Goal: Transaction & Acquisition: Purchase product/service

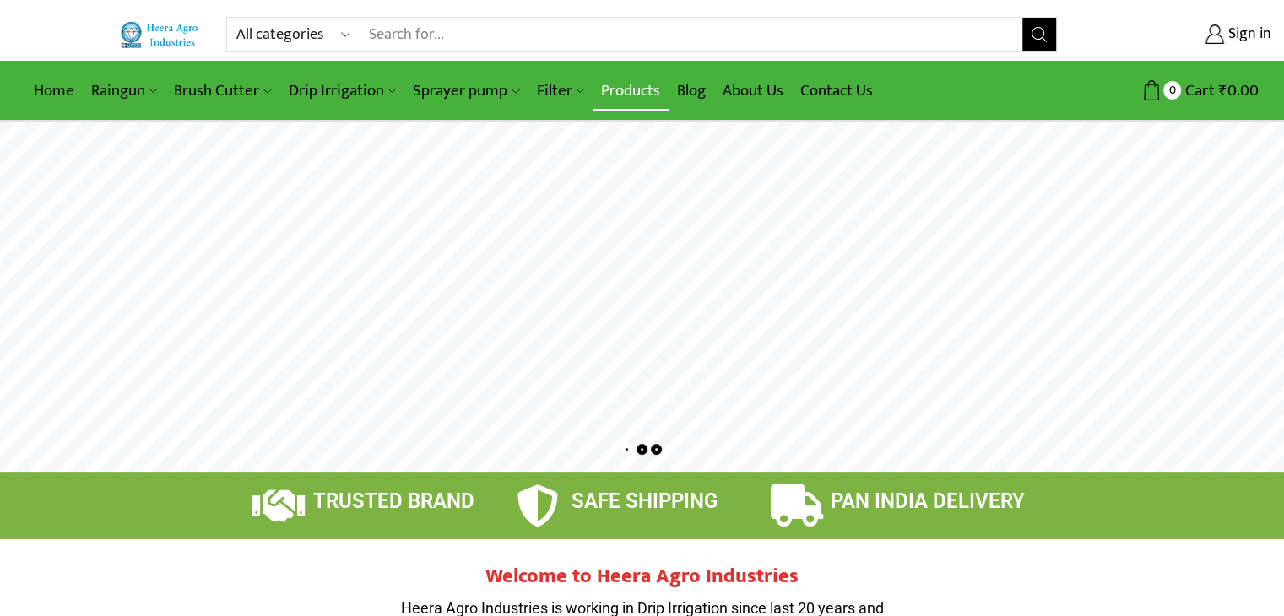
click at [628, 91] on link "Products" at bounding box center [631, 91] width 76 height 40
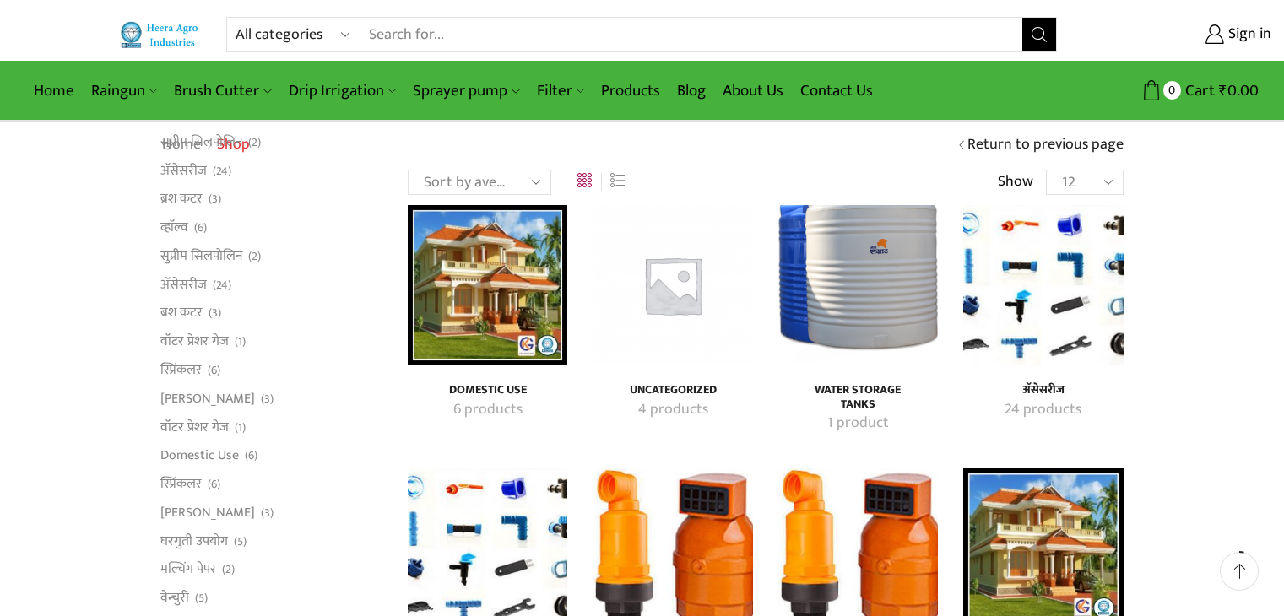
scroll to position [169, 0]
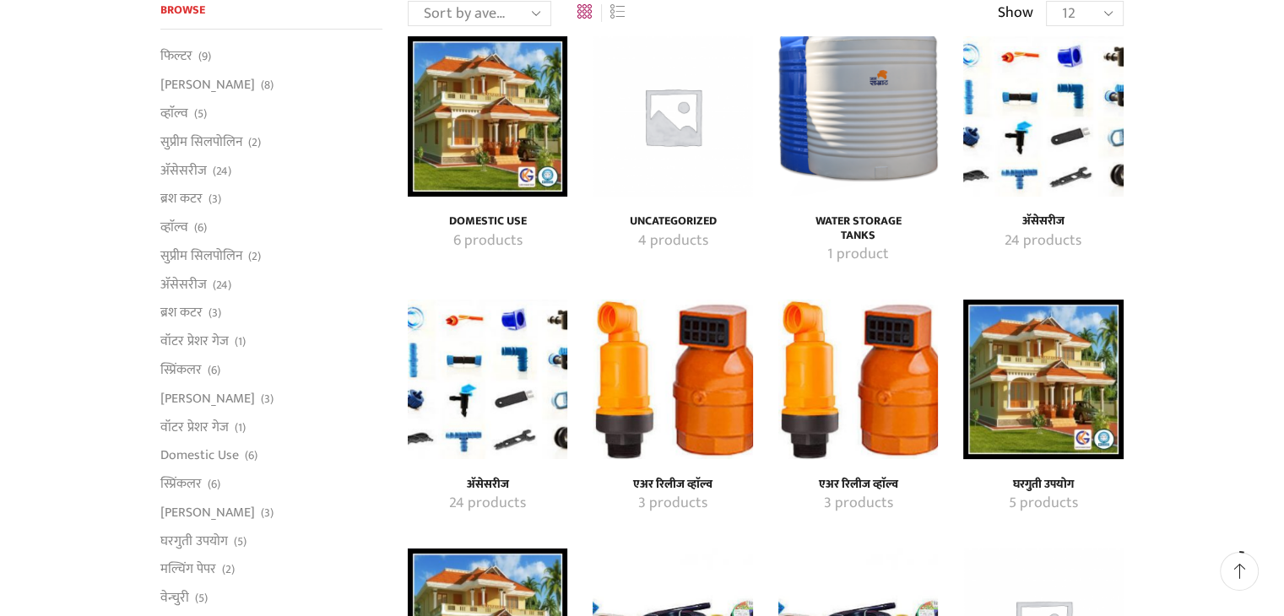
click at [1064, 111] on img "Visit product category अ‍ॅसेसरीज" at bounding box center [1043, 116] width 160 height 160
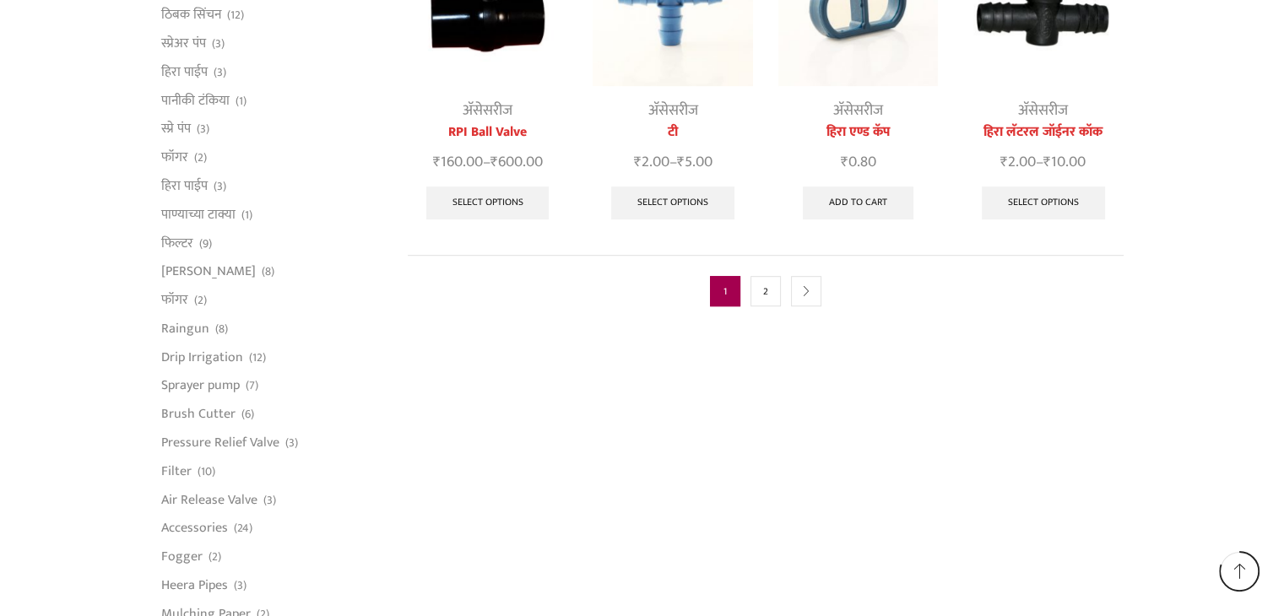
scroll to position [1098, 0]
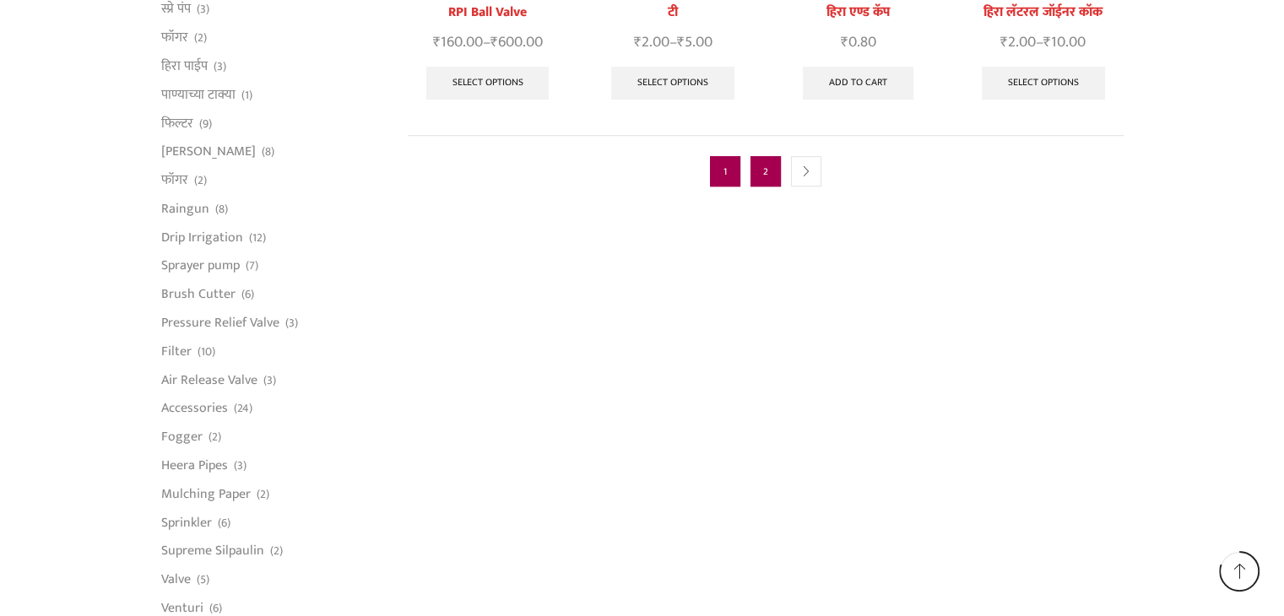
click at [768, 156] on link "2" at bounding box center [766, 171] width 30 height 30
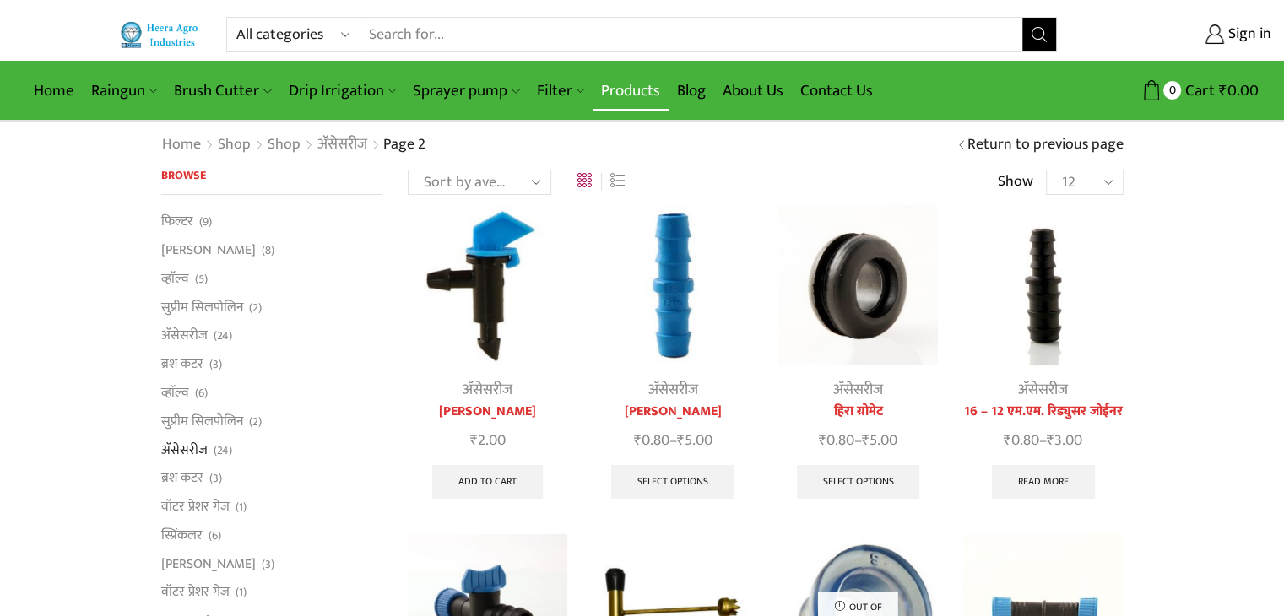
click at [623, 90] on link "Products" at bounding box center [631, 91] width 76 height 40
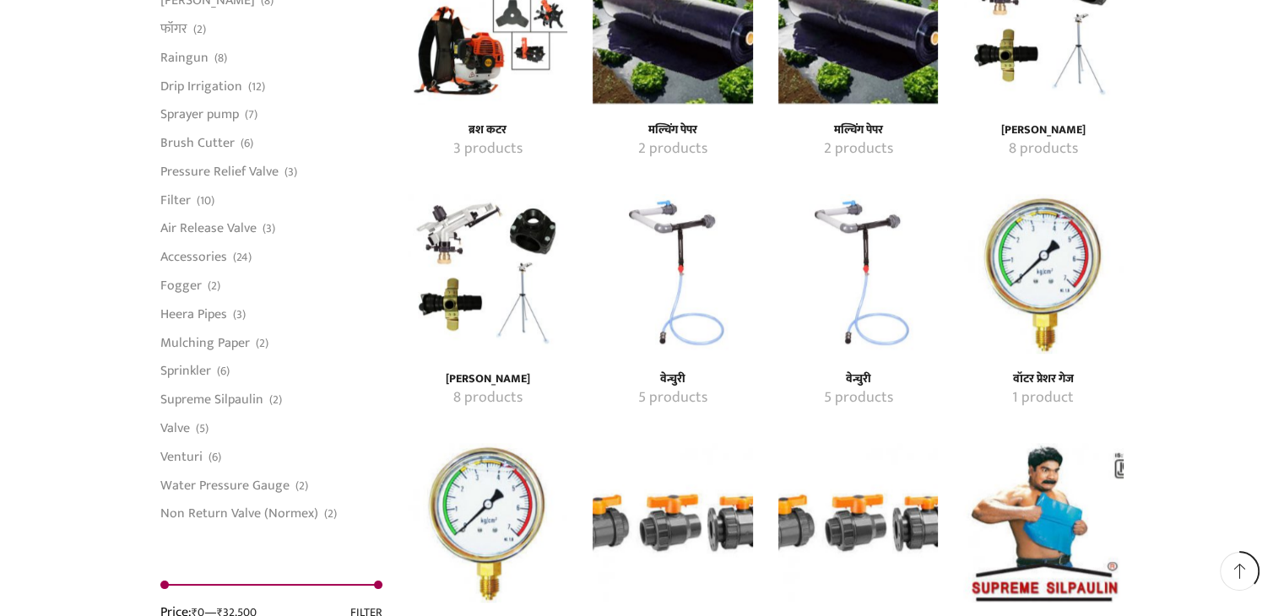
scroll to position [1858, 0]
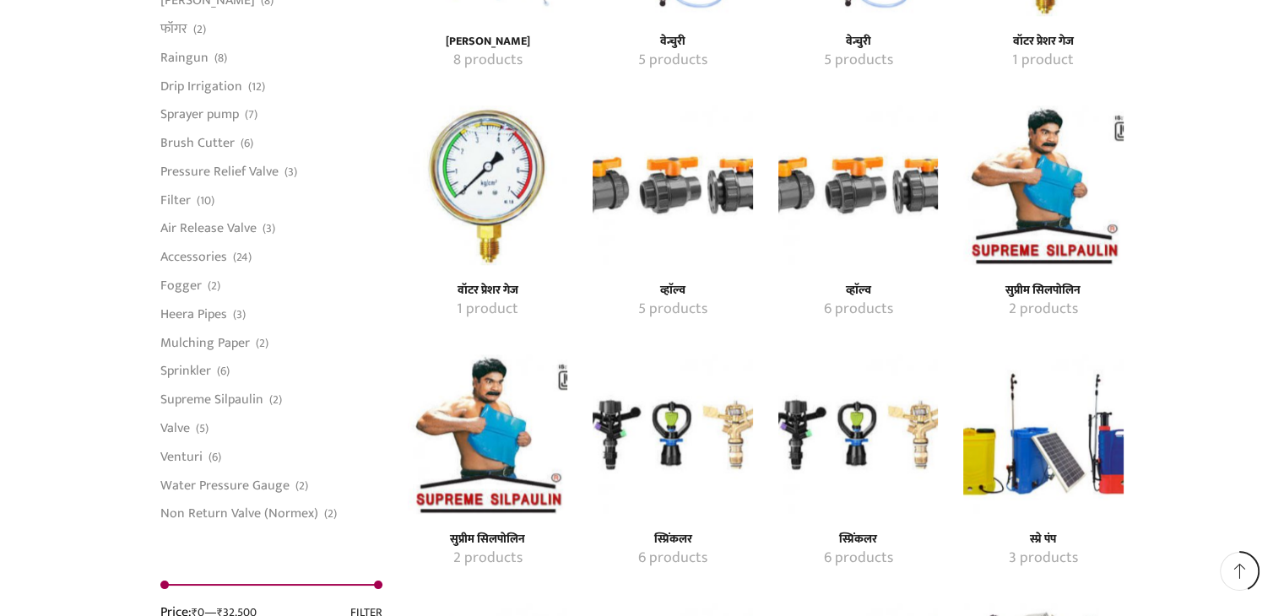
click at [844, 425] on img "Visit product category स्प्रिंकलर" at bounding box center [858, 435] width 160 height 160
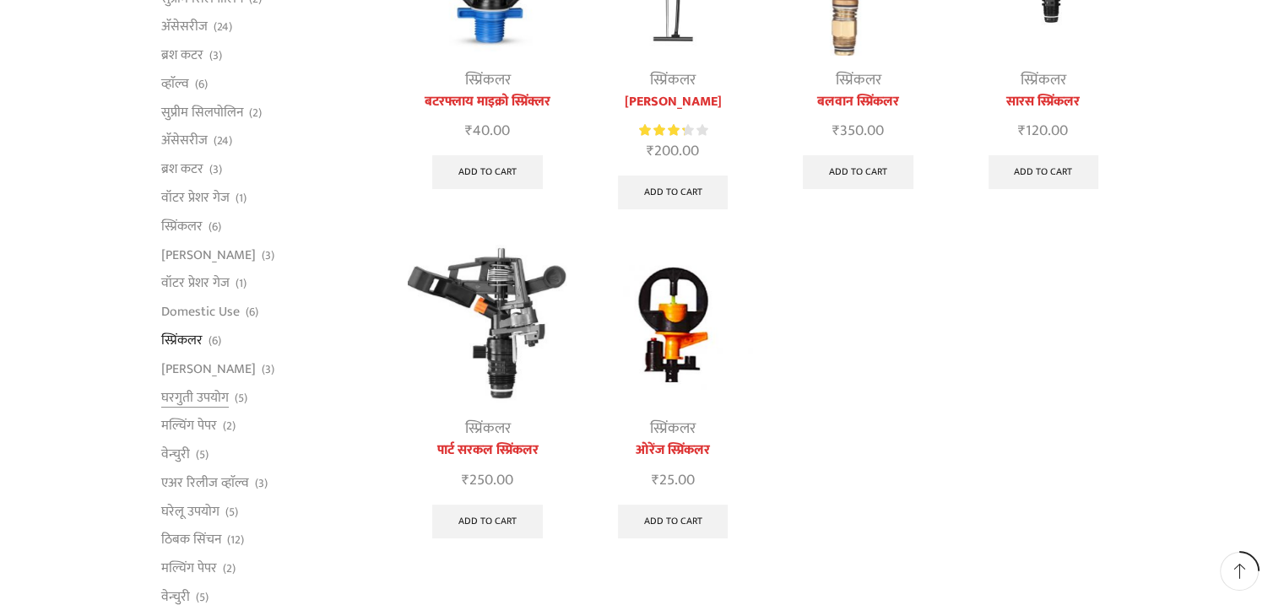
scroll to position [338, 0]
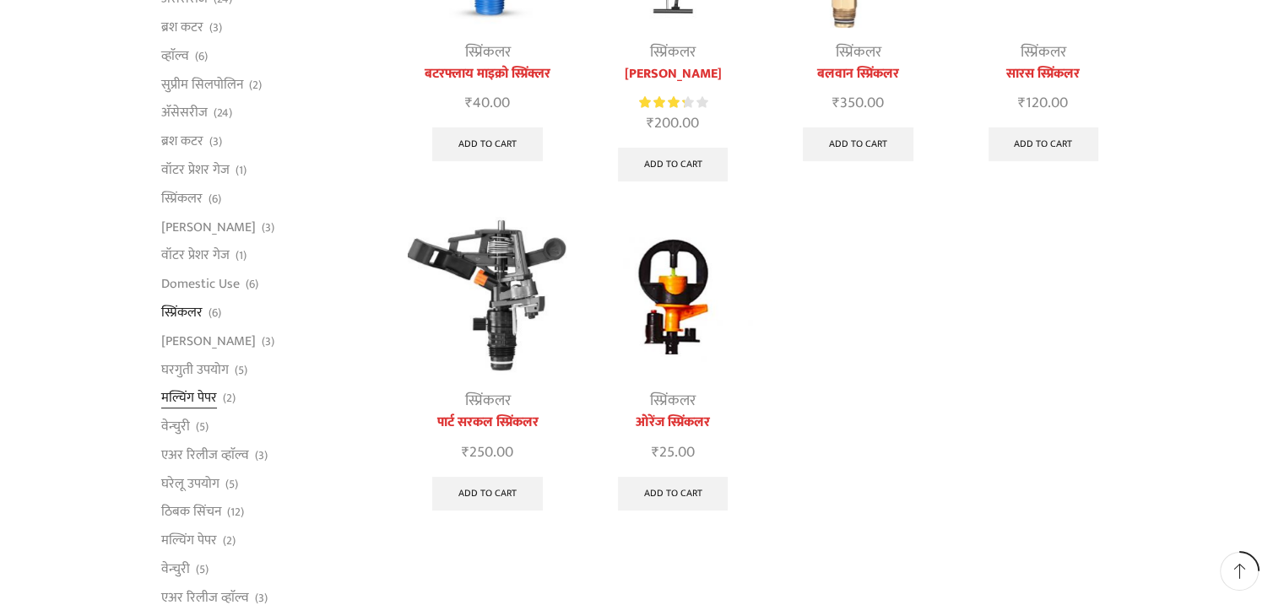
click at [197, 399] on link "मल्चिंग पेपर" at bounding box center [189, 398] width 56 height 29
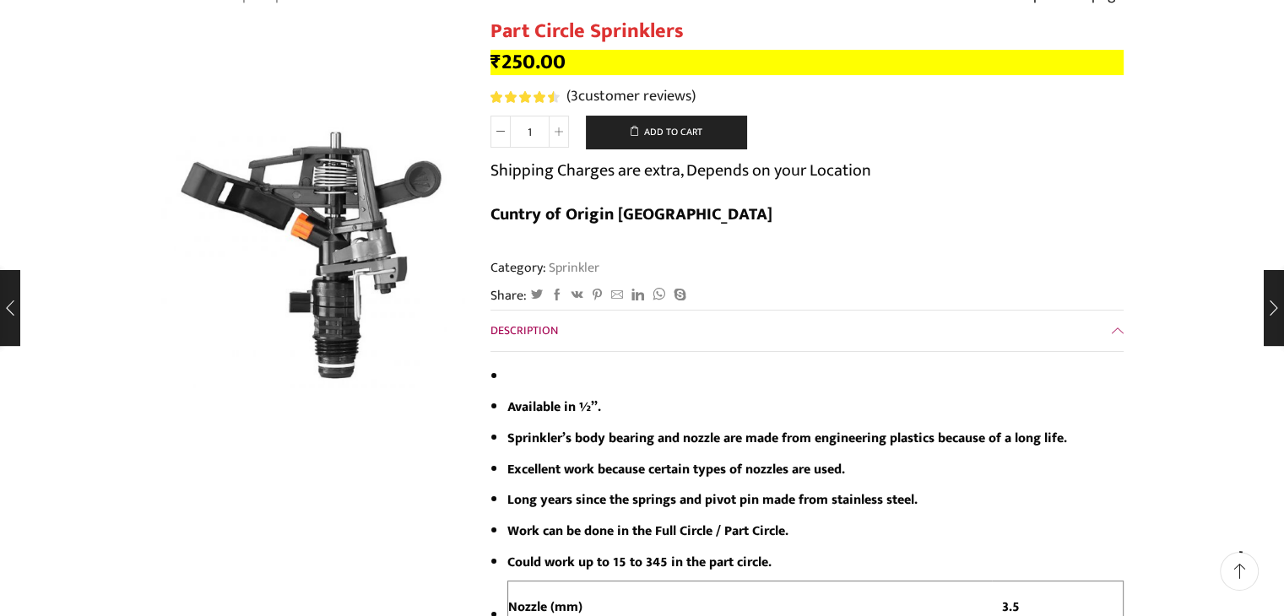
scroll to position [169, 0]
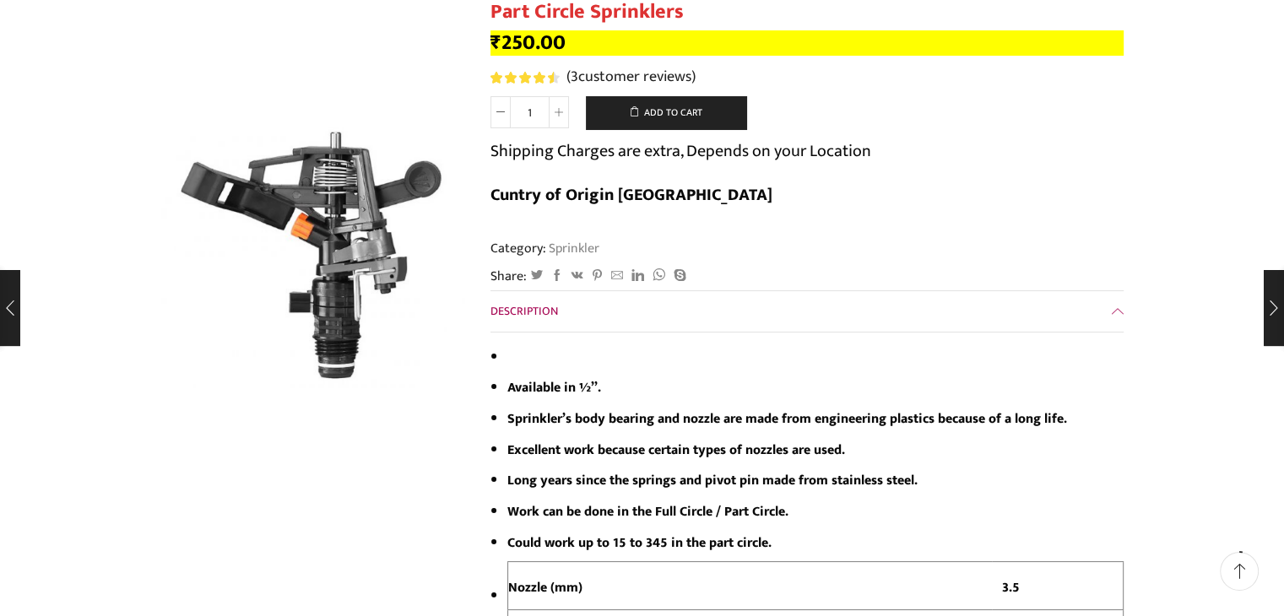
drag, startPoint x: 793, startPoint y: 463, endPoint x: 500, endPoint y: 459, distance: 293.0
click at [500, 459] on ul "Available in ½”. Sprinkler’s body bearing and nozzle are made from engineering …" at bounding box center [807, 566] width 633 height 442
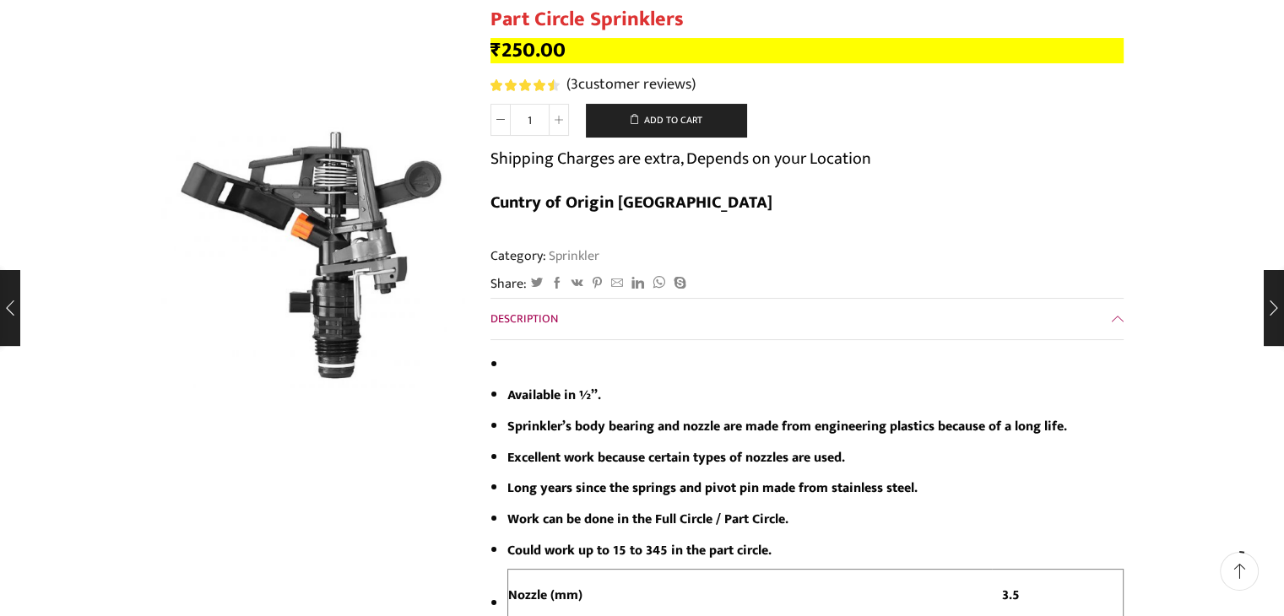
scroll to position [422, 0]
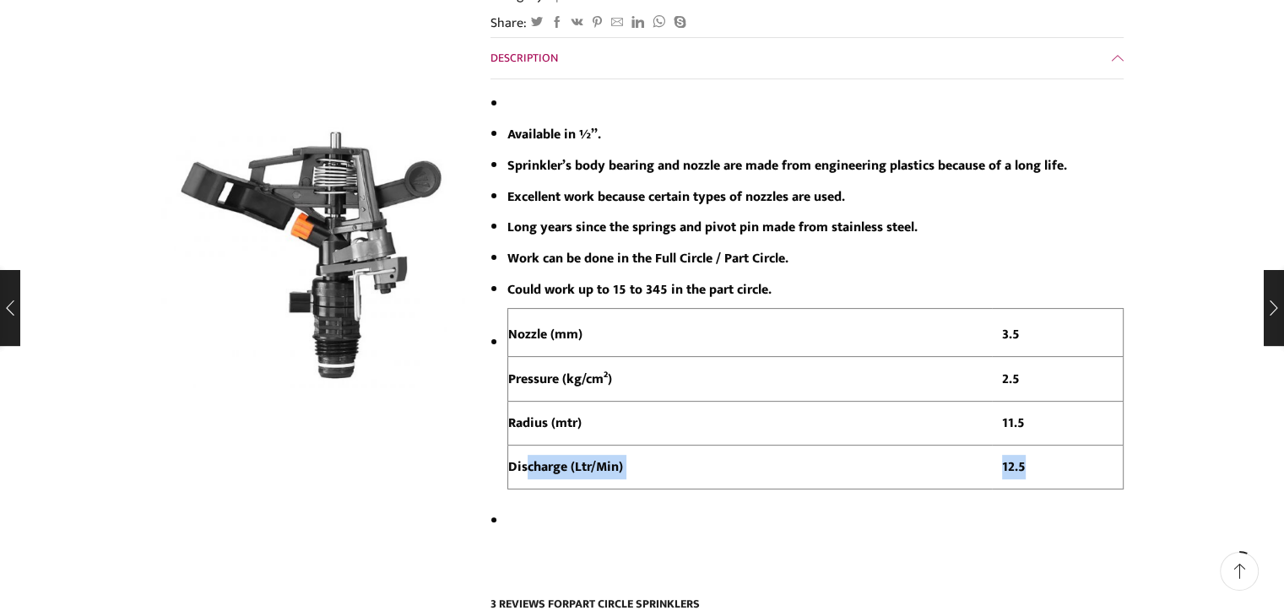
drag, startPoint x: 523, startPoint y: 426, endPoint x: 1064, endPoint y: 417, distance: 540.5
click at [1064, 445] on tr "Discharge (Ltr/Min) 12.5" at bounding box center [815, 467] width 616 height 44
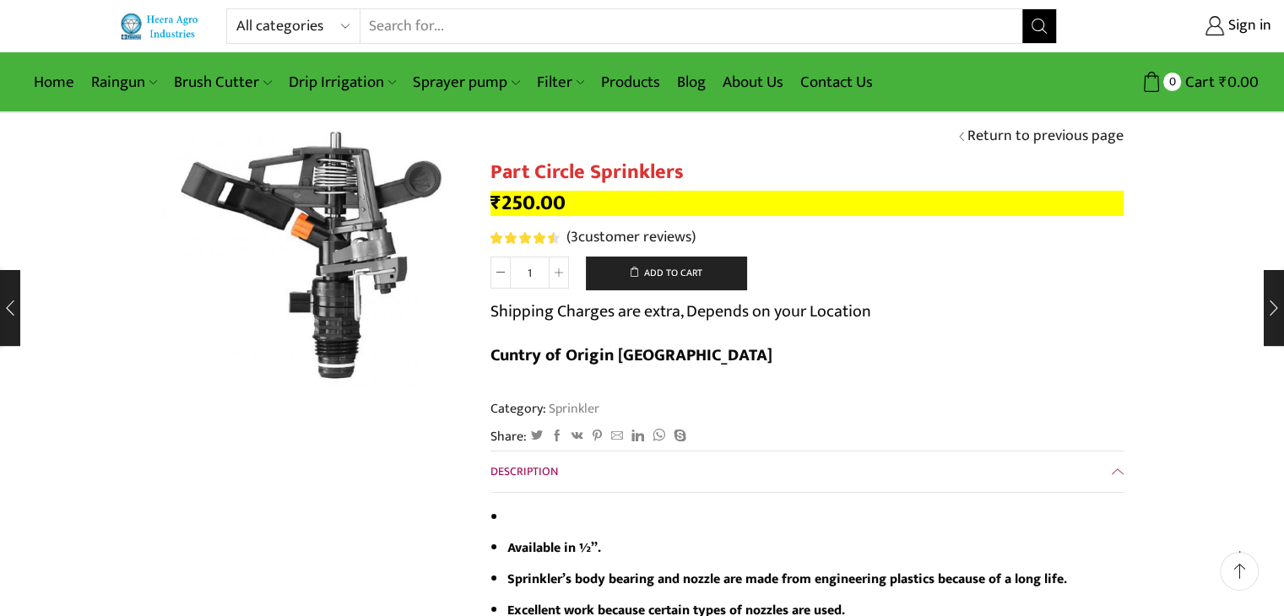
scroll to position [0, 0]
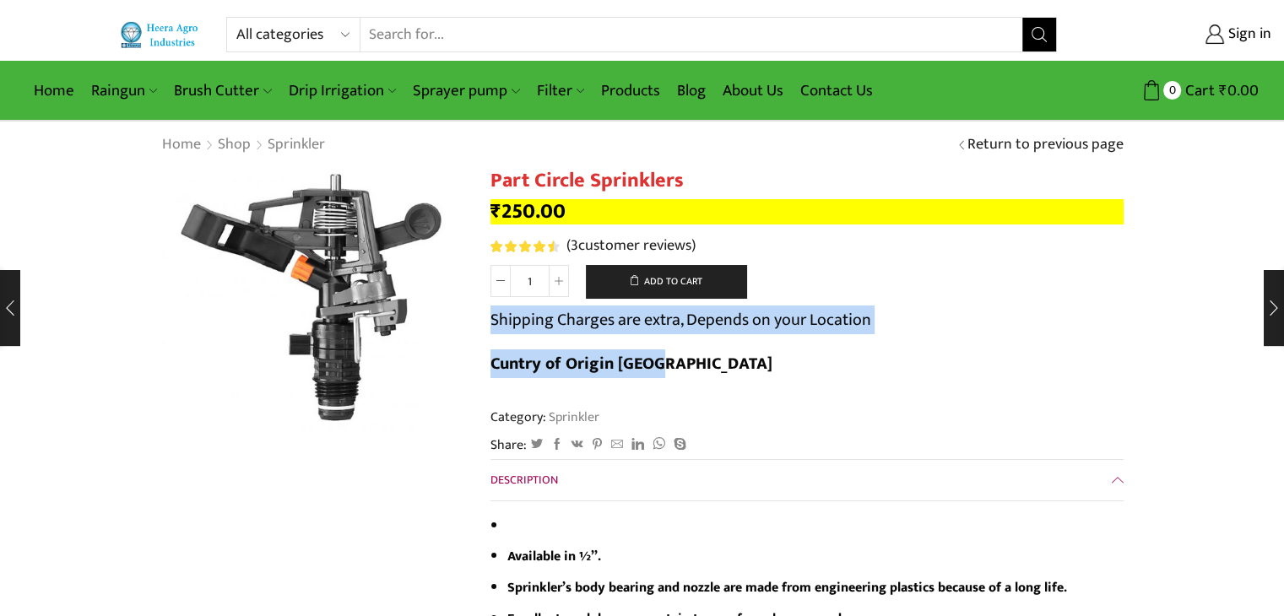
drag, startPoint x: 493, startPoint y: 317, endPoint x: 1108, endPoint y: 305, distance: 614.8
click at [1108, 305] on form "Part Circle Sprinklers quantity 1 Add to cart Shipping Charges are extra, Depen…" at bounding box center [807, 330] width 633 height 130
click at [1008, 339] on form "Part Circle Sprinklers quantity 1 Add to cart Shipping Charges are extra, Depen…" at bounding box center [807, 330] width 633 height 130
click at [773, 350] on b "Cuntry of Origin India" at bounding box center [632, 364] width 282 height 29
drag, startPoint x: 1035, startPoint y: 319, endPoint x: 491, endPoint y: 318, distance: 543.8
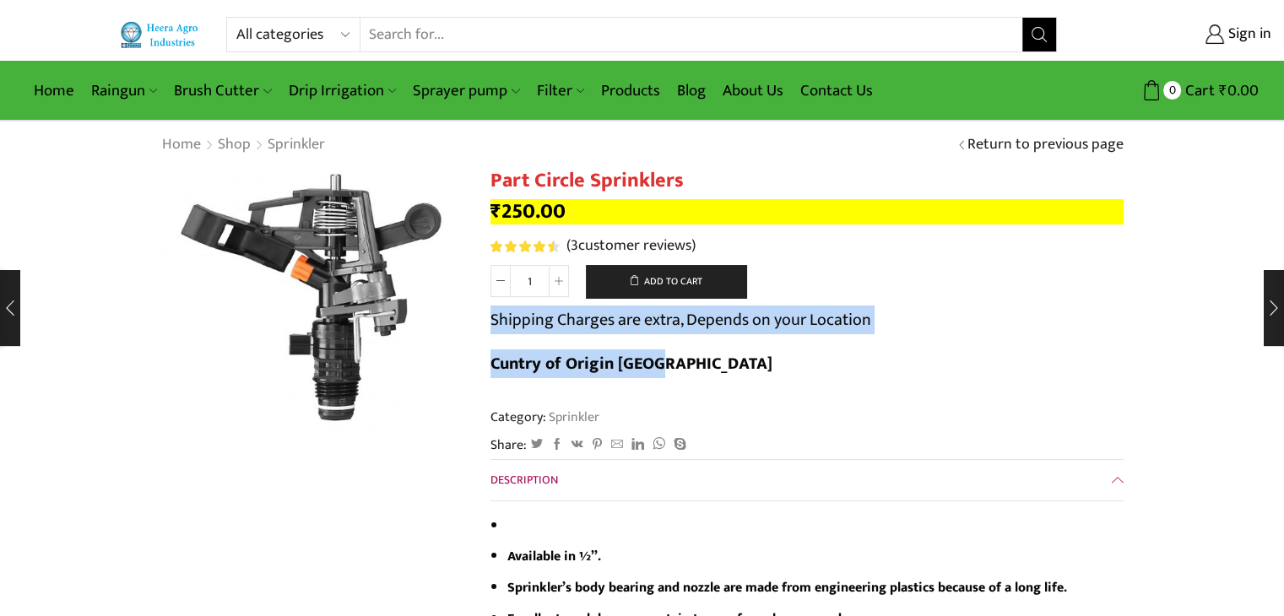
click at [491, 318] on form "Part Circle Sprinklers quantity 1 Add to cart Shipping Charges are extra, Depen…" at bounding box center [807, 330] width 633 height 130
click at [496, 321] on p "Shipping Charges are extra, Depends on your Location" at bounding box center [681, 319] width 381 height 27
drag, startPoint x: 491, startPoint y: 321, endPoint x: 1131, endPoint y: 312, distance: 640.1
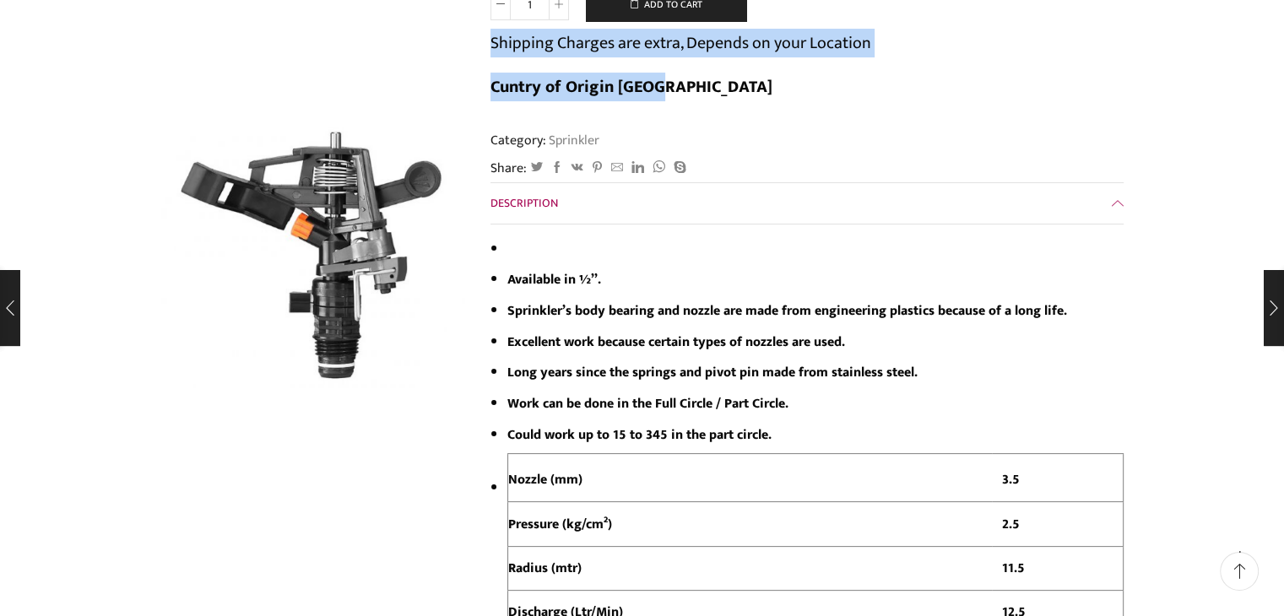
scroll to position [338, 0]
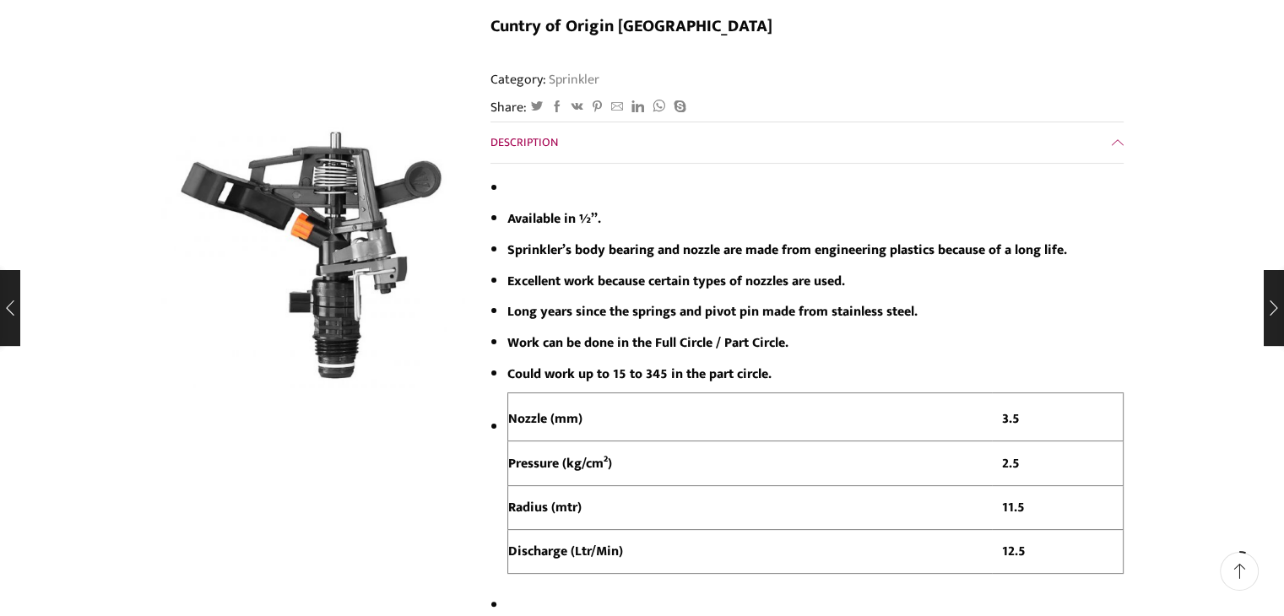
click at [715, 332] on strong "Work can be done in the Full Circle / Part Circle." at bounding box center [647, 343] width 281 height 22
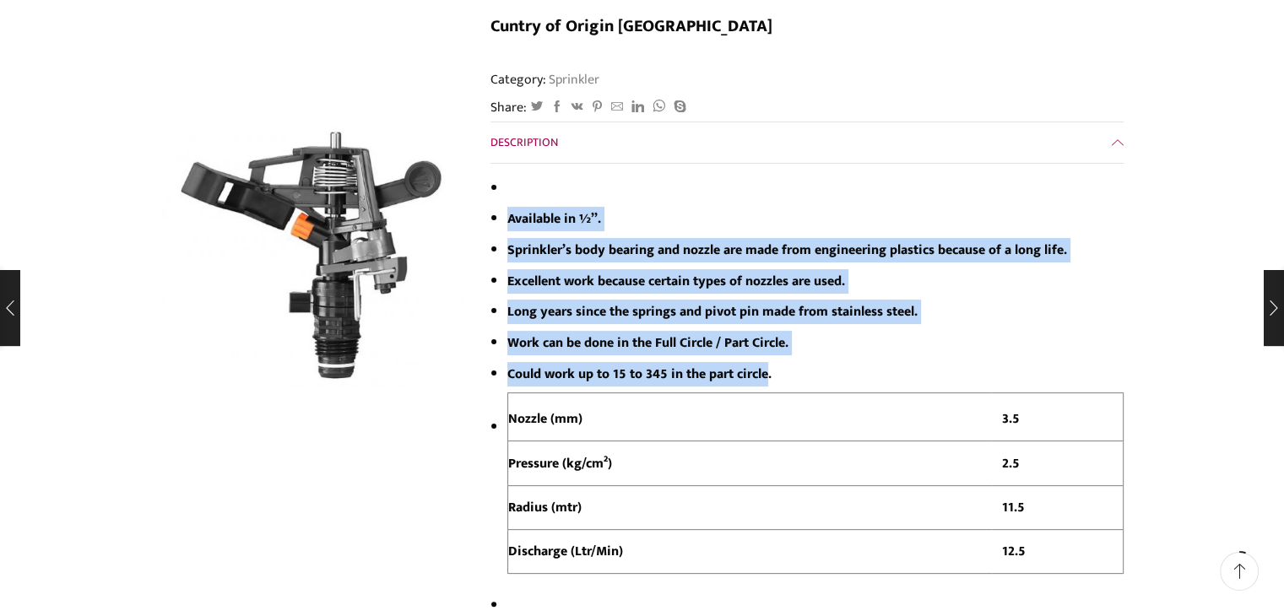
drag, startPoint x: 768, startPoint y: 334, endPoint x: 490, endPoint y: 148, distance: 334.9
click at [491, 176] on ul "Available in ½”. Sprinkler’s body bearing and nozzle are made from engineering …" at bounding box center [807, 397] width 633 height 442
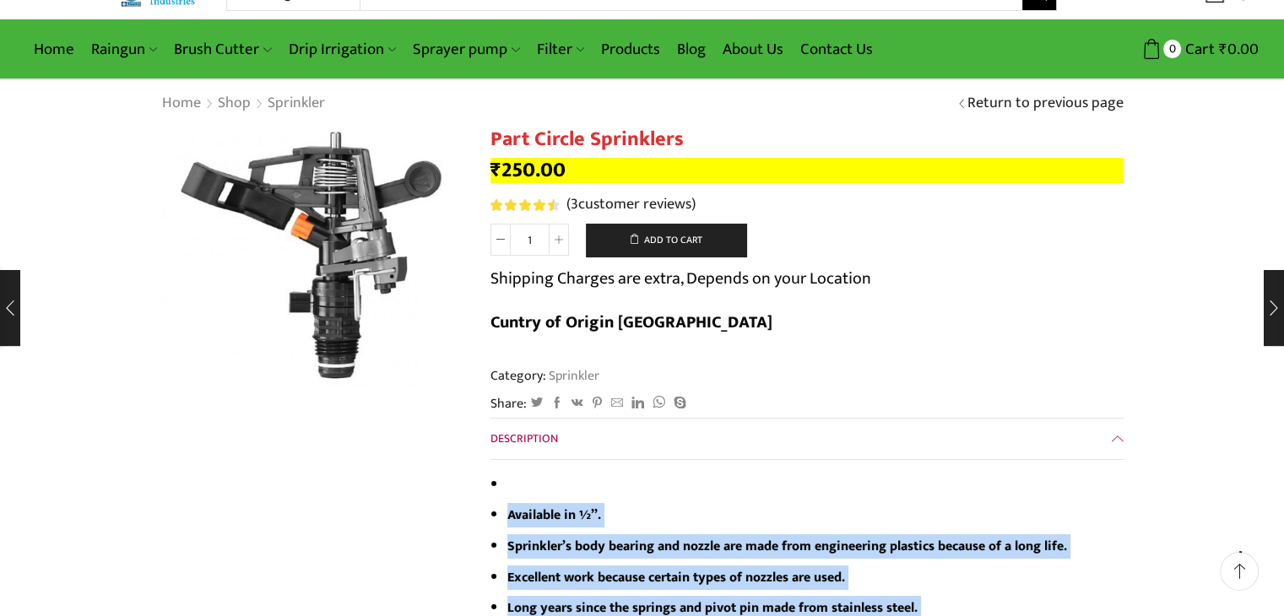
scroll to position [0, 0]
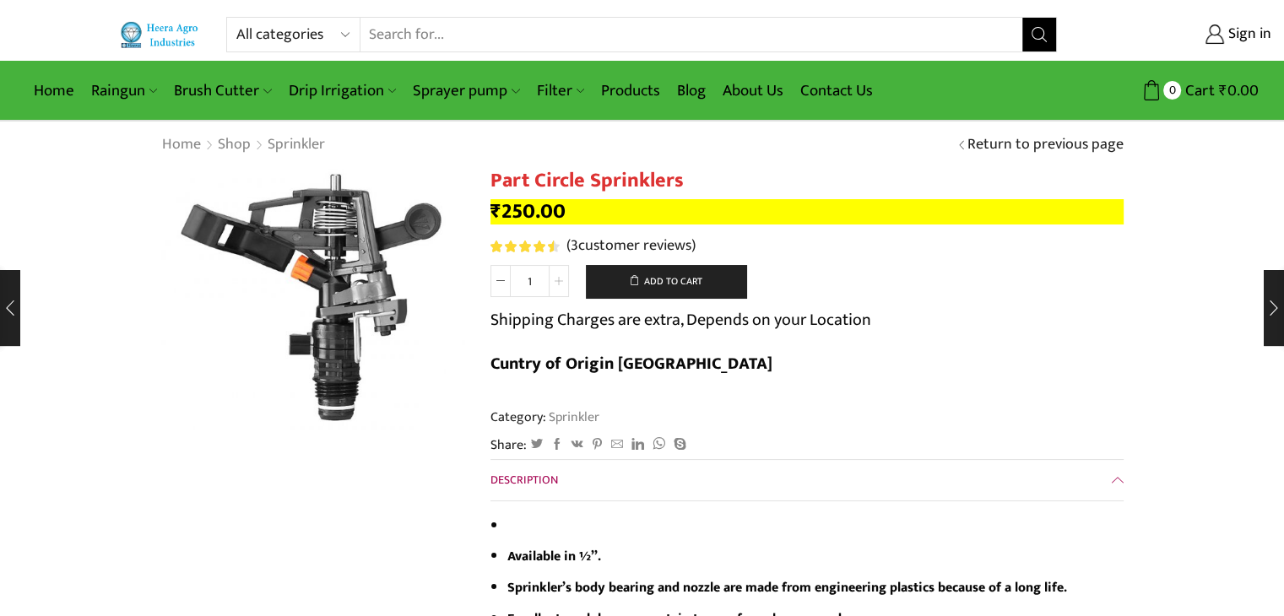
click at [553, 278] on span at bounding box center [559, 281] width 20 height 32
type input "3"
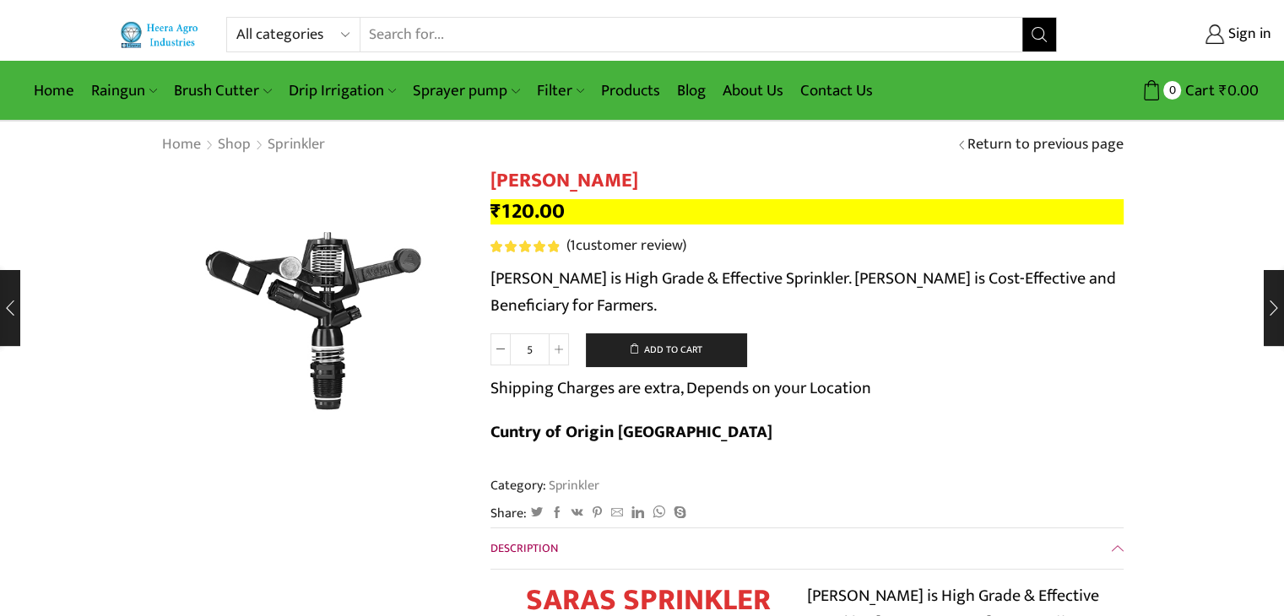
click at [1097, 317] on p "[PERSON_NAME] is High Grade & Effective Sprinkler. [PERSON_NAME] is Cost-Effect…" at bounding box center [807, 292] width 633 height 54
drag, startPoint x: 664, startPoint y: 304, endPoint x: 491, endPoint y: 282, distance: 173.6
click at [491, 282] on p "[PERSON_NAME] is High Grade & Effective Sprinkler. [PERSON_NAME] is Cost-Effect…" at bounding box center [807, 292] width 633 height 54
click at [498, 282] on p "[PERSON_NAME] is High Grade & Effective Sprinkler. [PERSON_NAME] is Cost-Effect…" at bounding box center [807, 292] width 633 height 54
drag, startPoint x: 489, startPoint y: 279, endPoint x: 760, endPoint y: 294, distance: 271.5
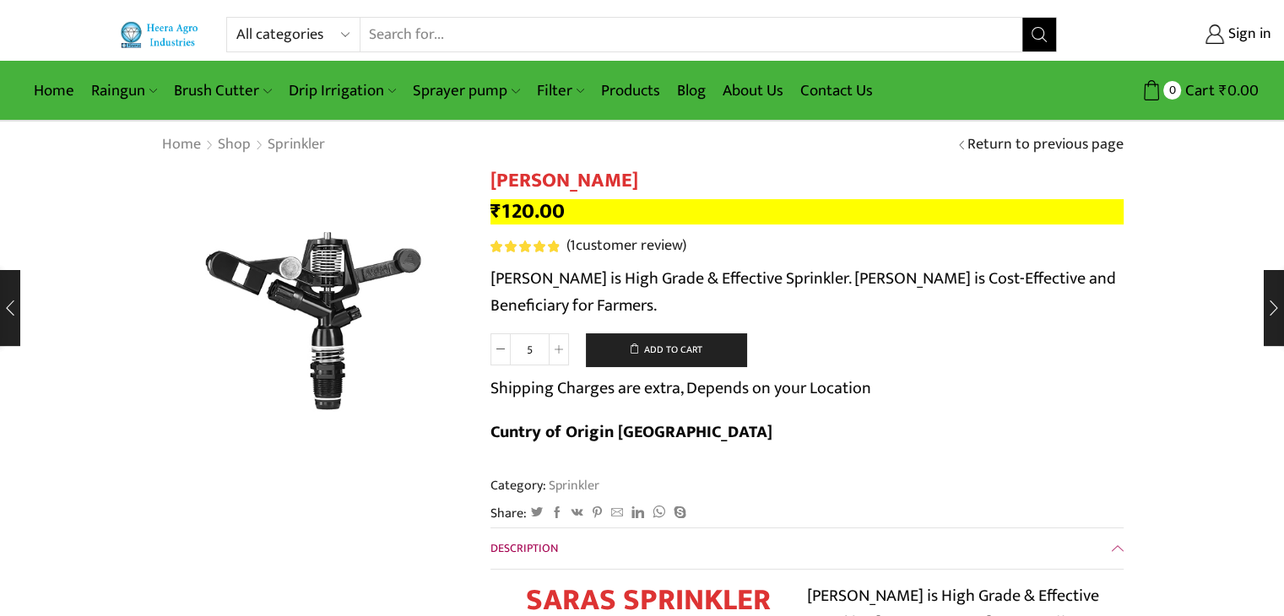
drag, startPoint x: 637, startPoint y: 182, endPoint x: 592, endPoint y: 160, distance: 51.0
click at [492, 175] on h1 "[PERSON_NAME]" at bounding box center [807, 181] width 633 height 24
click at [491, 288] on p "Saras Sprinkler is High Grade & Effective Sprinkler. Saras Sprinkler is Cost-Ef…" at bounding box center [807, 292] width 633 height 54
drag, startPoint x: 490, startPoint y: 280, endPoint x: 691, endPoint y: 312, distance: 203.5
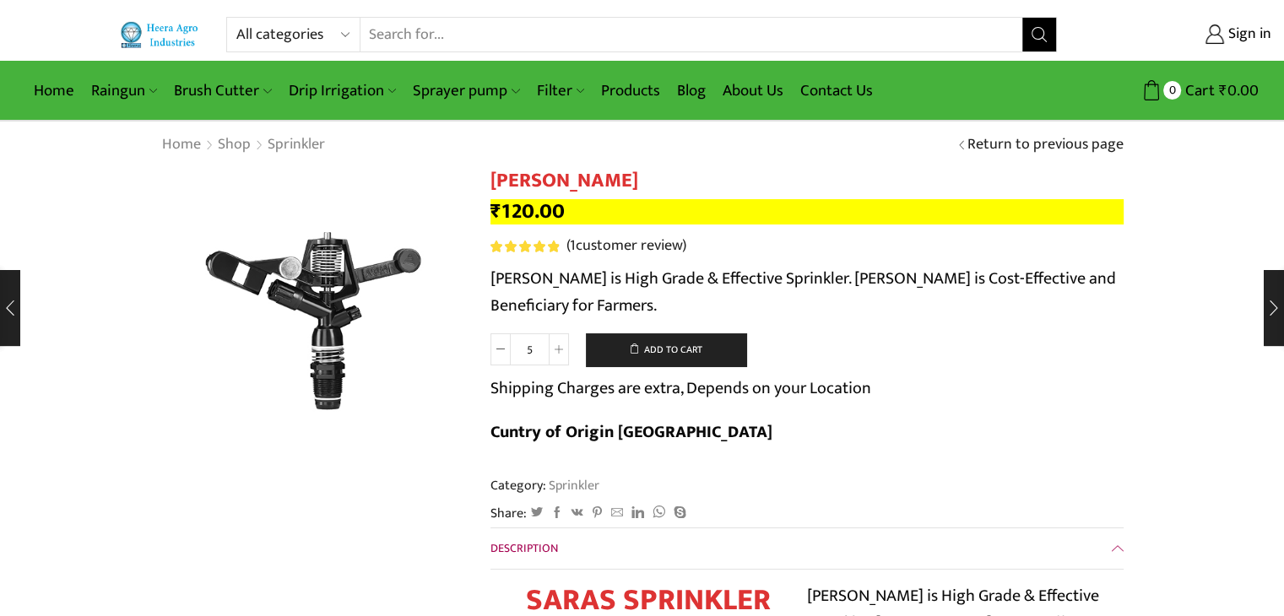
click at [691, 312] on p "Saras Sprinkler is High Grade & Effective Sprinkler. Saras Sprinkler is Cost-Ef…" at bounding box center [807, 292] width 633 height 54
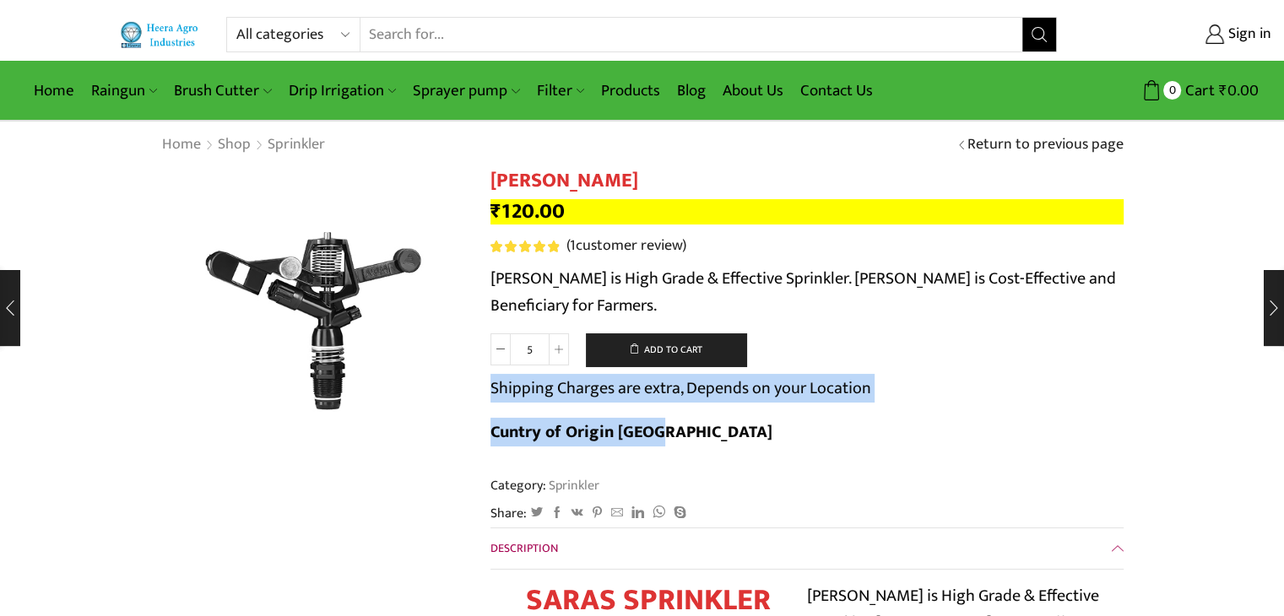
drag, startPoint x: 488, startPoint y: 390, endPoint x: 1111, endPoint y: 394, distance: 623.1
click at [1062, 395] on form "Saras Sprinkler quantity 5 Add to cart Shipping Charges are extra, Depends on y…" at bounding box center [807, 399] width 633 height 130
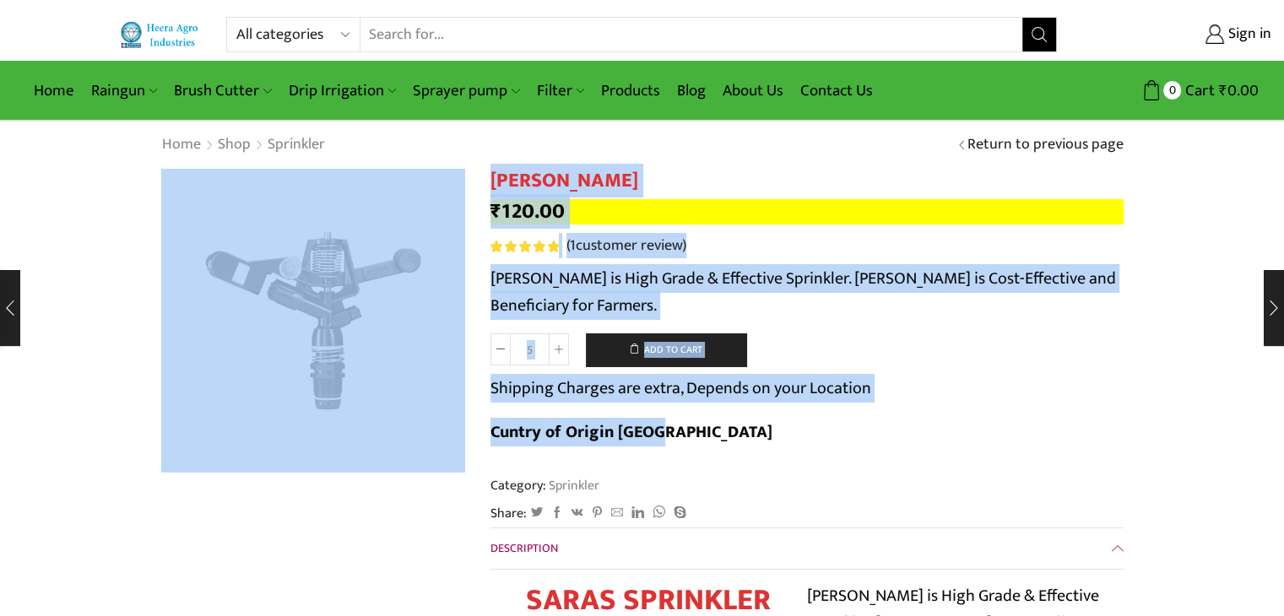
drag, startPoint x: 903, startPoint y: 389, endPoint x: 474, endPoint y: 386, distance: 429.8
click at [657, 281] on p "Saras Sprinkler is High Grade & Effective Sprinkler. Saras Sprinkler is Cost-Ef…" at bounding box center [807, 292] width 633 height 54
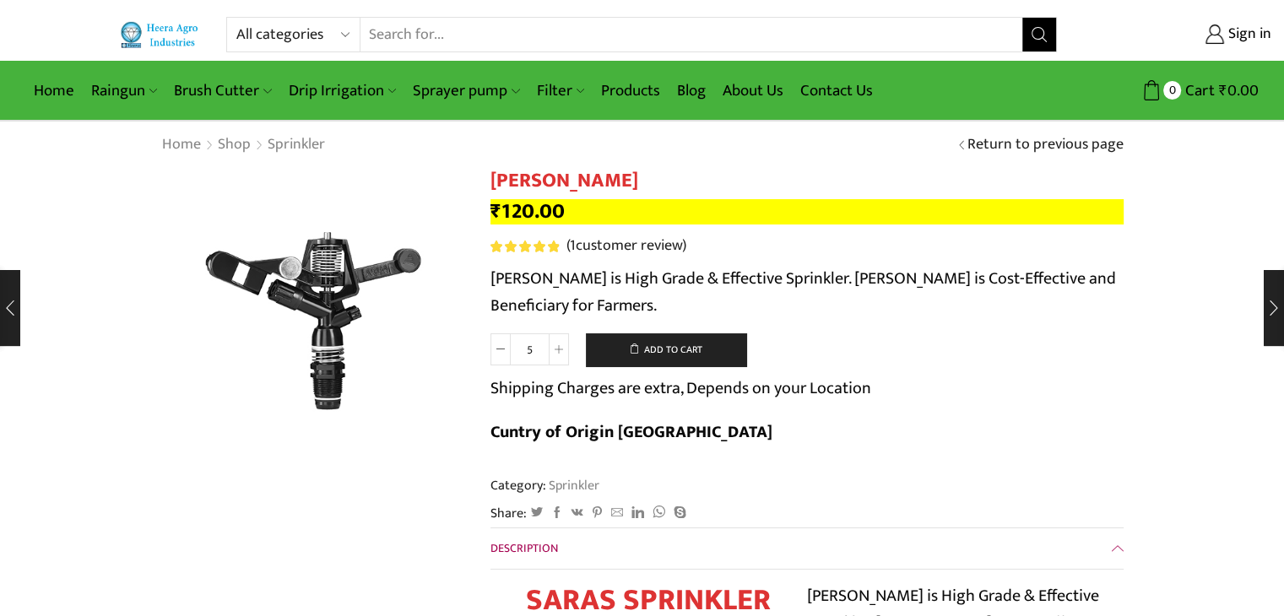
click at [621, 294] on p "Saras Sprinkler is High Grade & Effective Sprinkler. Saras Sprinkler is Cost-Ef…" at bounding box center [807, 292] width 633 height 54
drag, startPoint x: 666, startPoint y: 299, endPoint x: 486, endPoint y: 279, distance: 181.0
click at [528, 352] on input "5" at bounding box center [530, 350] width 38 height 32
click at [541, 349] on input "5" at bounding box center [530, 350] width 38 height 32
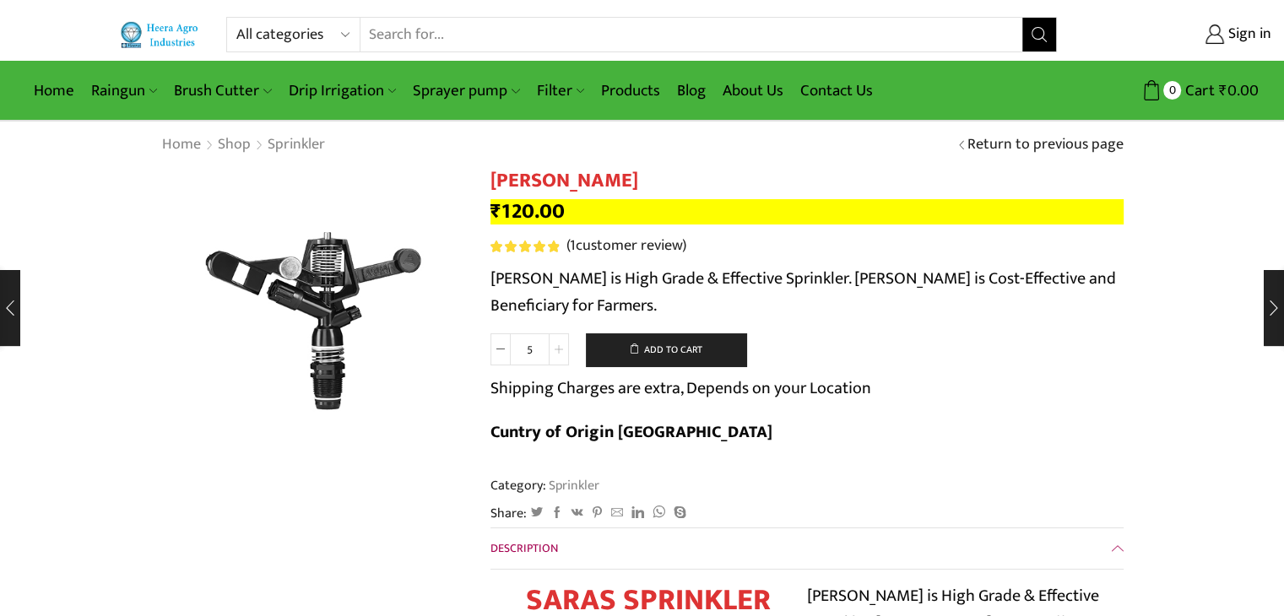
click at [562, 350] on span at bounding box center [559, 350] width 20 height 32
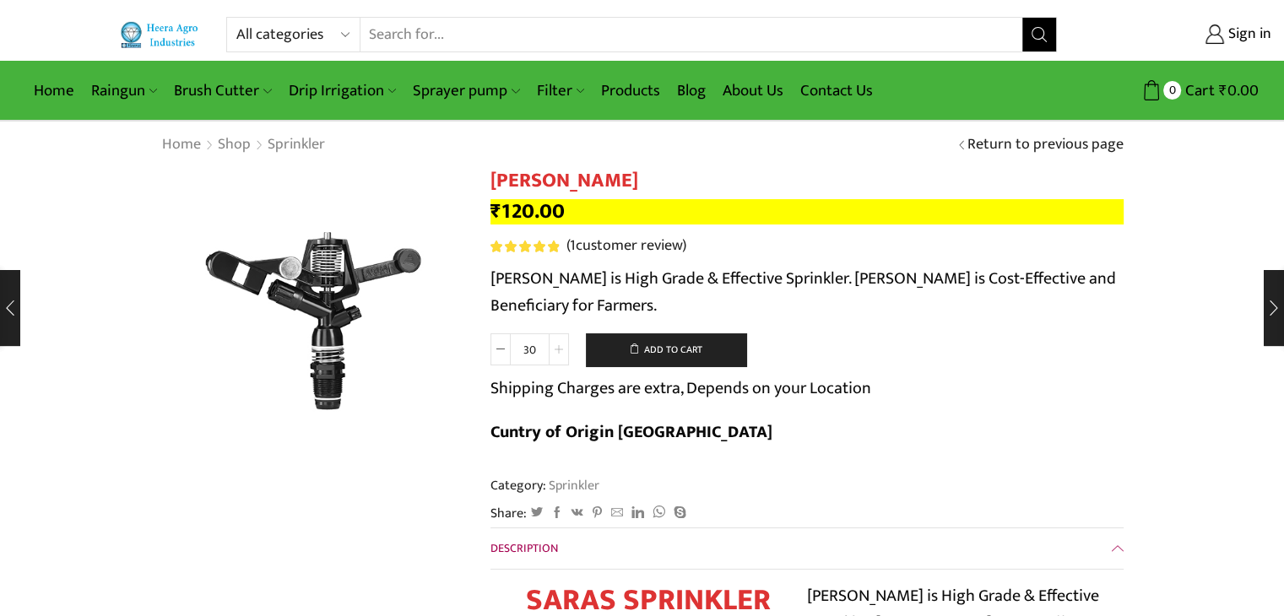
click at [562, 350] on span at bounding box center [559, 350] width 20 height 32
click at [502, 350] on icon at bounding box center [500, 349] width 8 height 8
type input "30"
click at [696, 349] on button "Add to cart" at bounding box center [666, 351] width 160 height 34
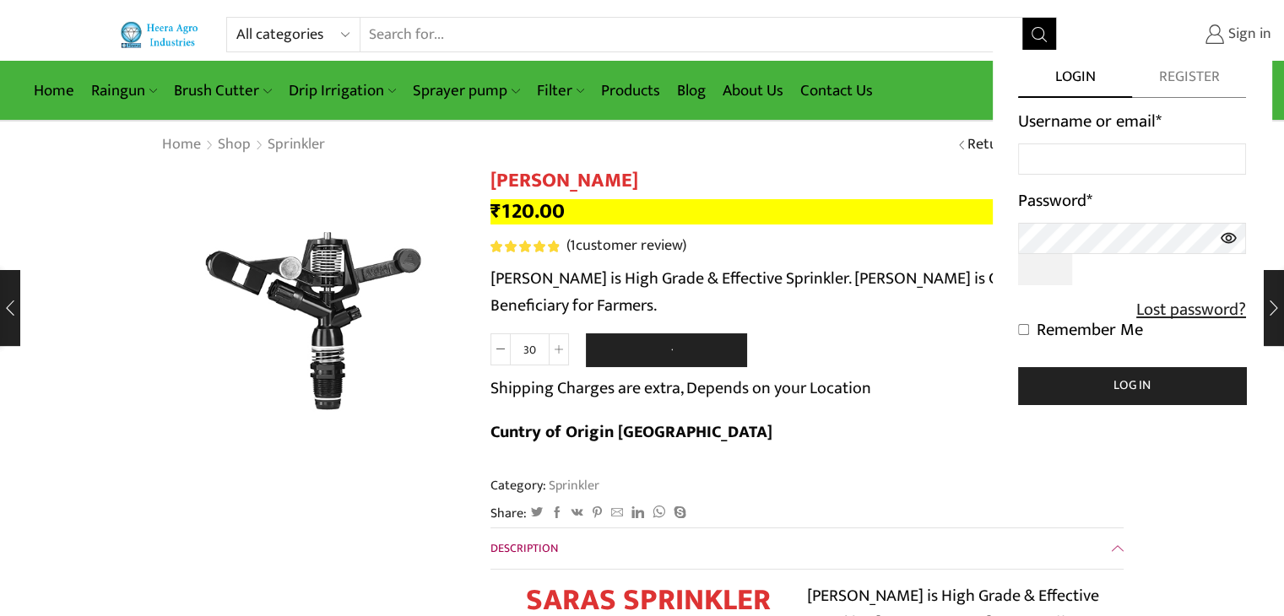
click at [1239, 33] on span "Sign in" at bounding box center [1247, 35] width 47 height 22
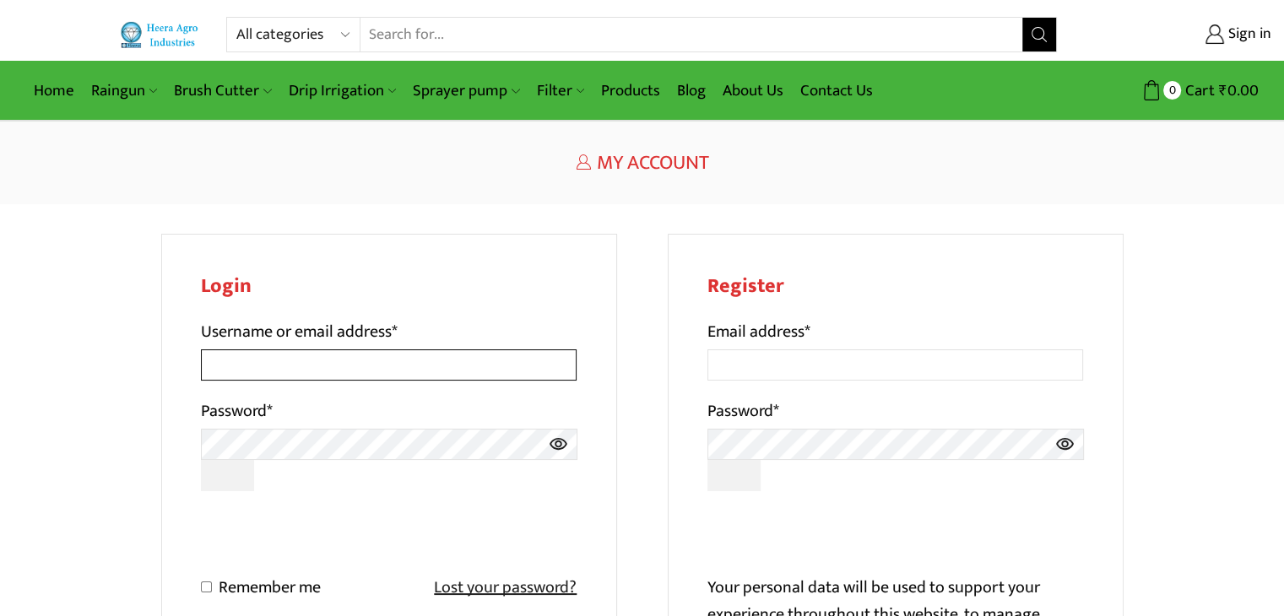
click at [442, 364] on input "Username or email address *" at bounding box center [389, 365] width 377 height 31
type input "deepakbpatil@yahoo.co.in"
click at [330, 463] on span at bounding box center [389, 460] width 377 height 62
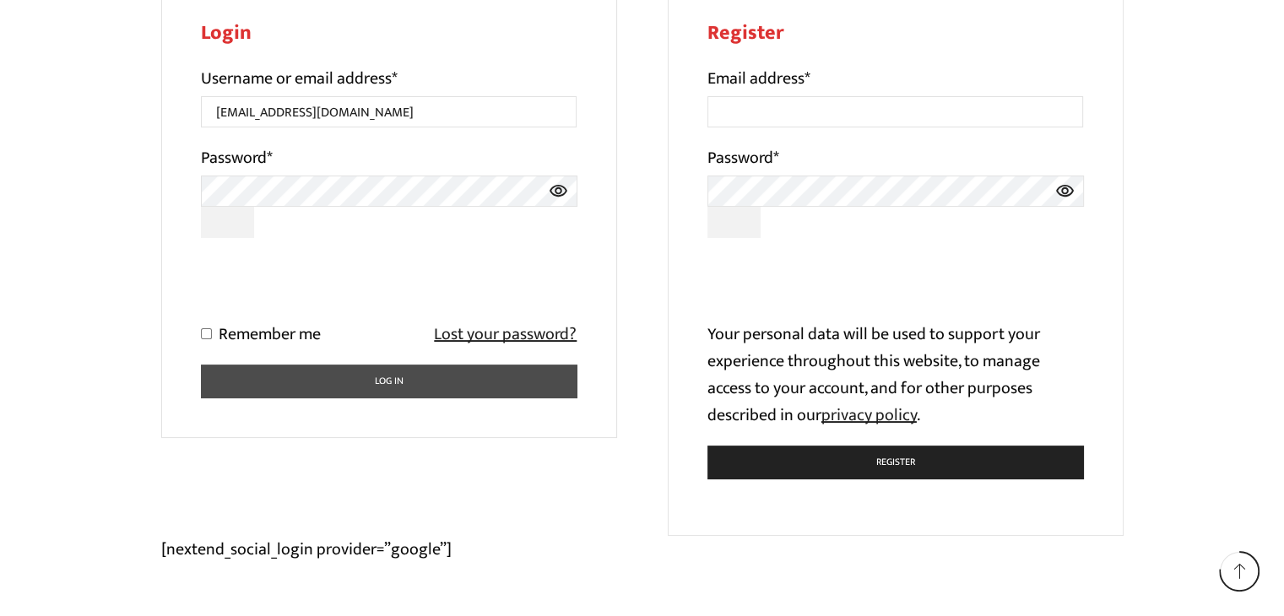
click at [280, 377] on button "Log in" at bounding box center [389, 381] width 377 height 33
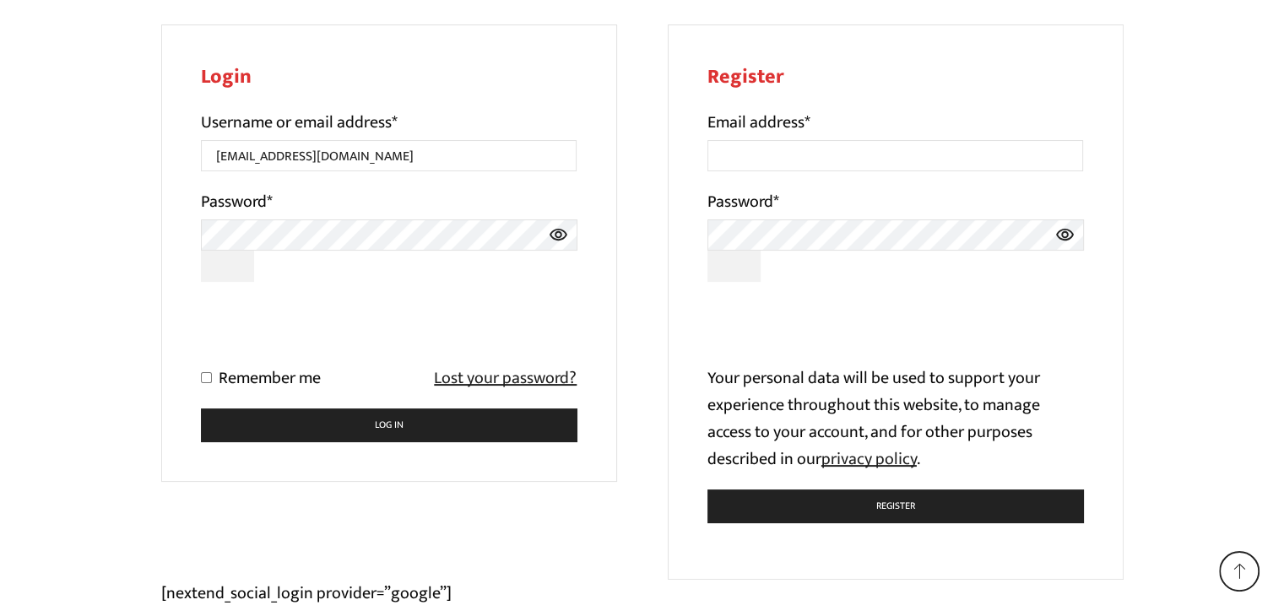
scroll to position [331, 0]
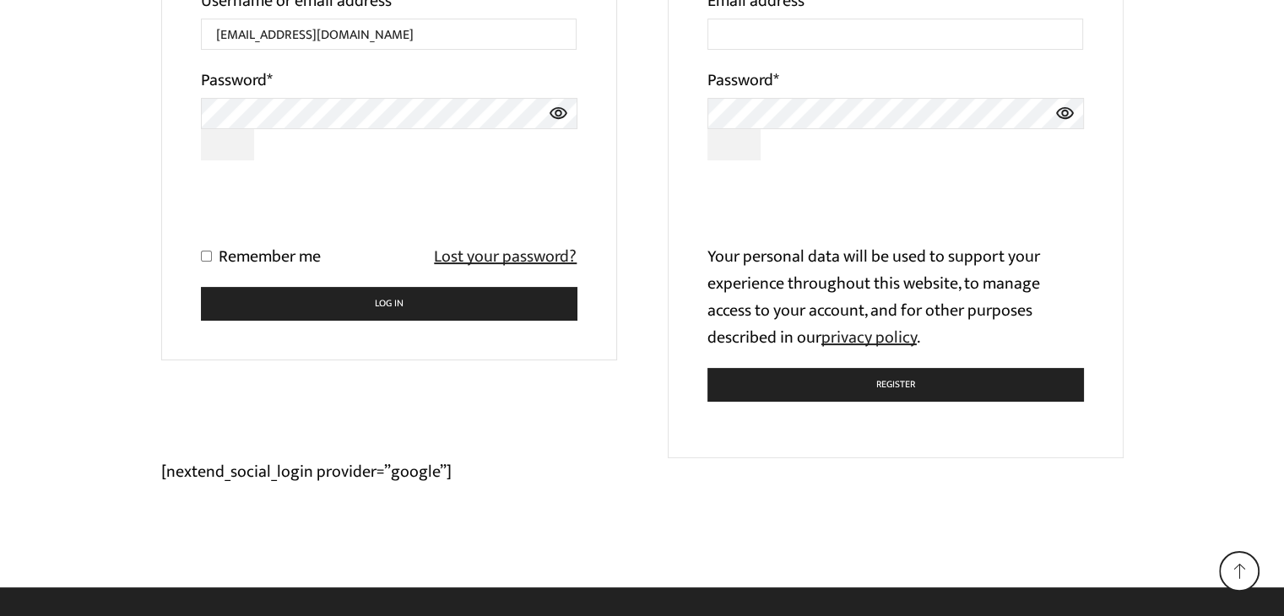
click at [556, 110] on icon at bounding box center [558, 113] width 19 height 31
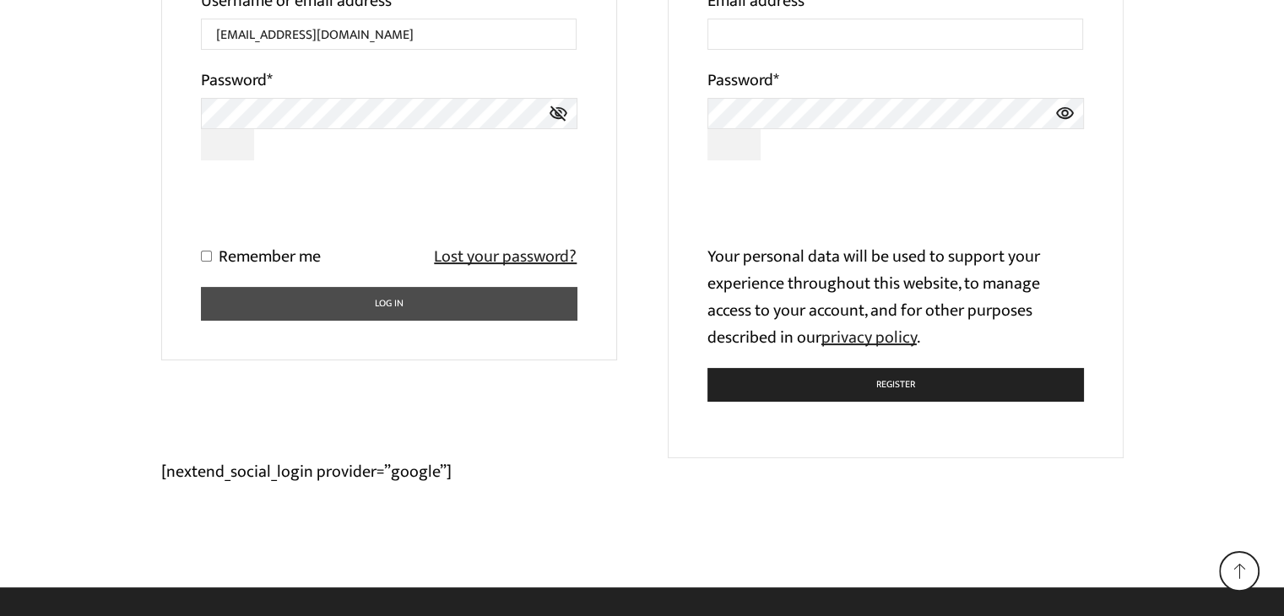
click at [291, 300] on button "Log in" at bounding box center [389, 303] width 377 height 33
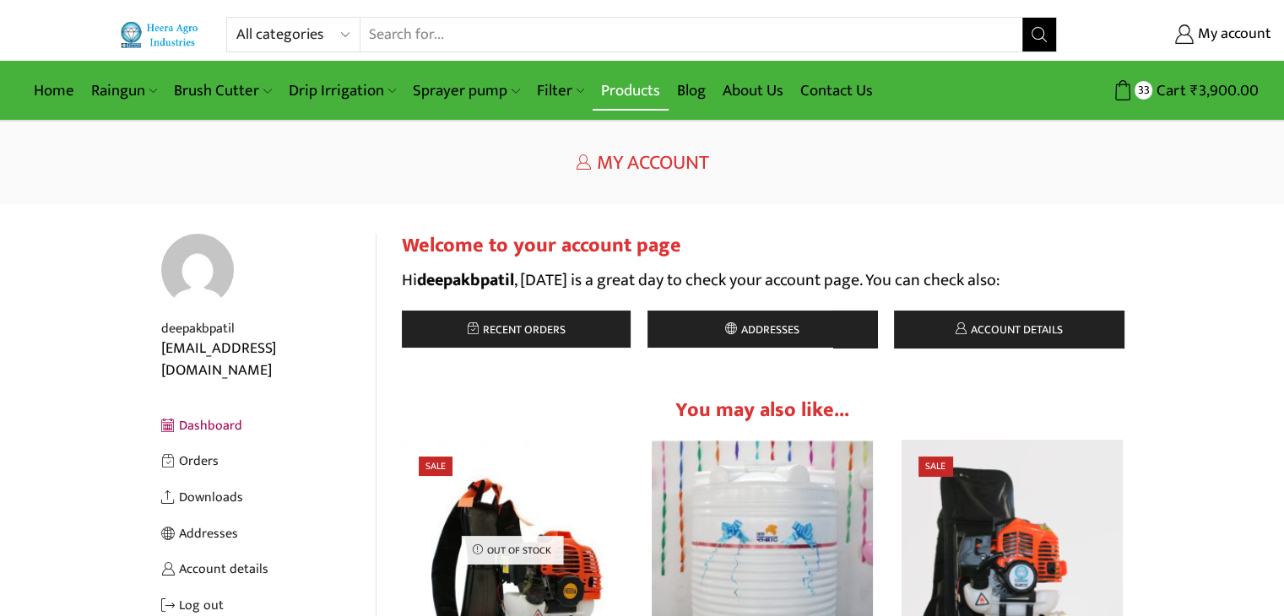
click at [621, 82] on link "Products" at bounding box center [631, 91] width 76 height 40
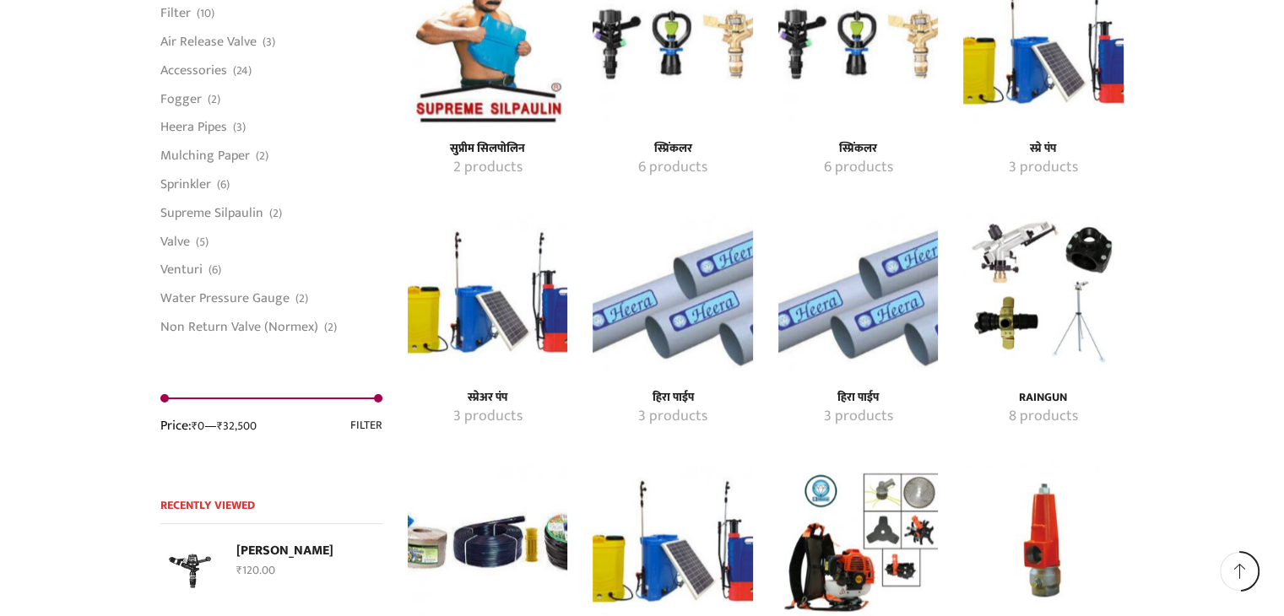
scroll to position [2449, 0]
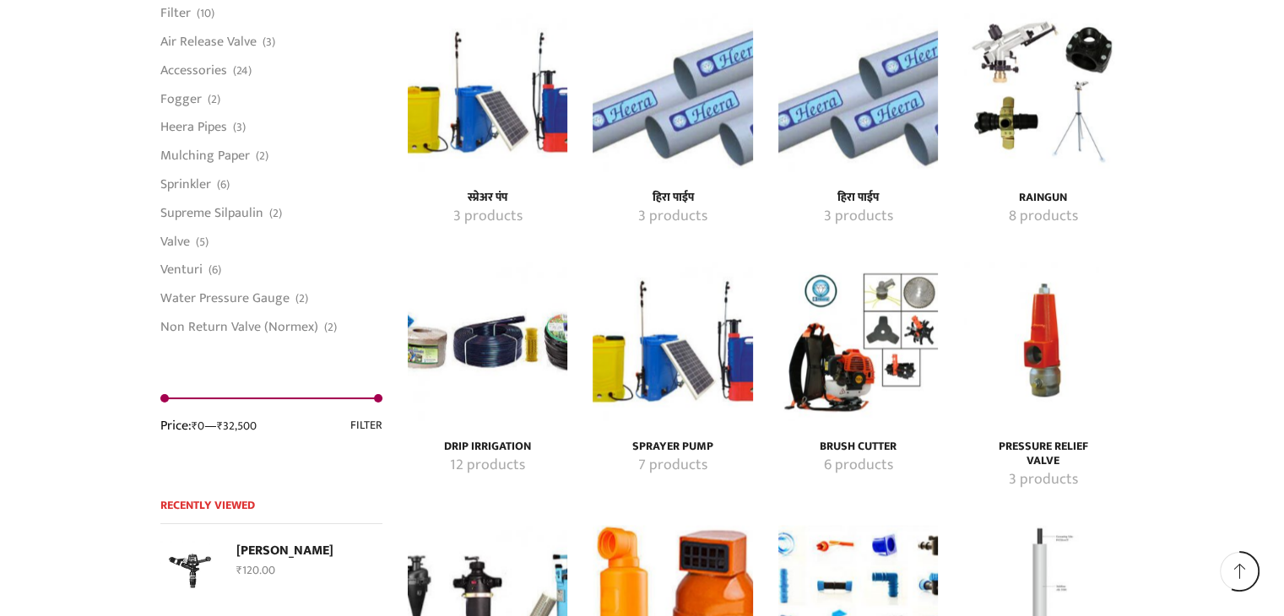
click at [489, 349] on img "Visit product category Drip Irrigation" at bounding box center [488, 342] width 160 height 160
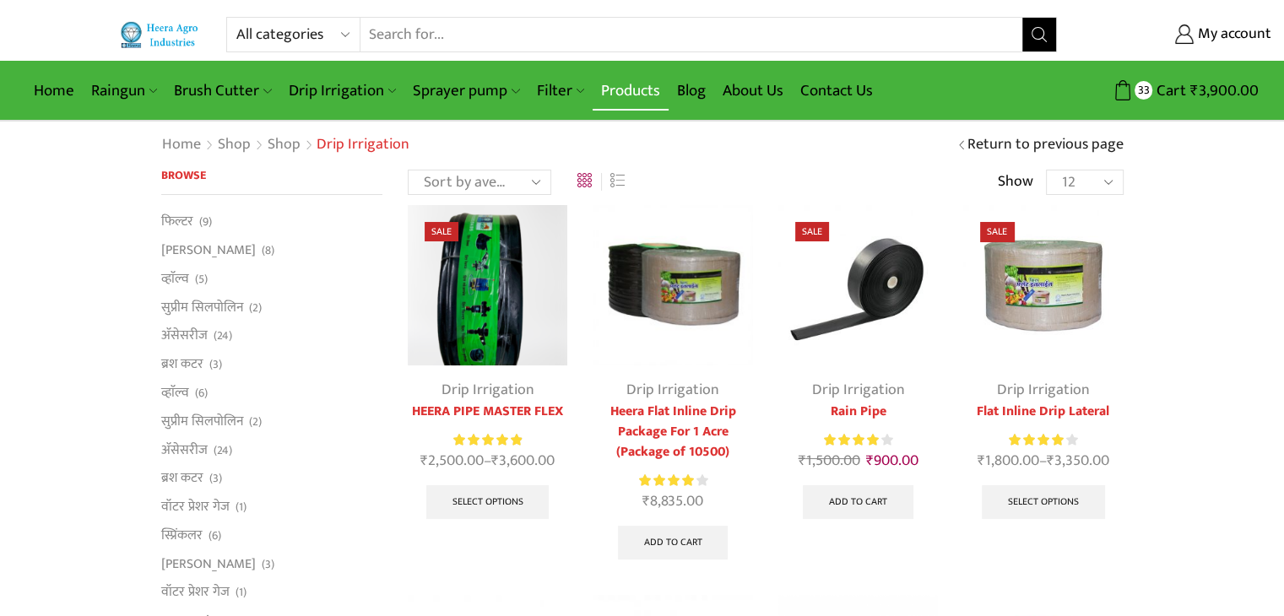
click at [609, 92] on link "Products" at bounding box center [631, 91] width 76 height 40
click at [185, 335] on link "अ‍ॅसेसरीज" at bounding box center [184, 336] width 46 height 29
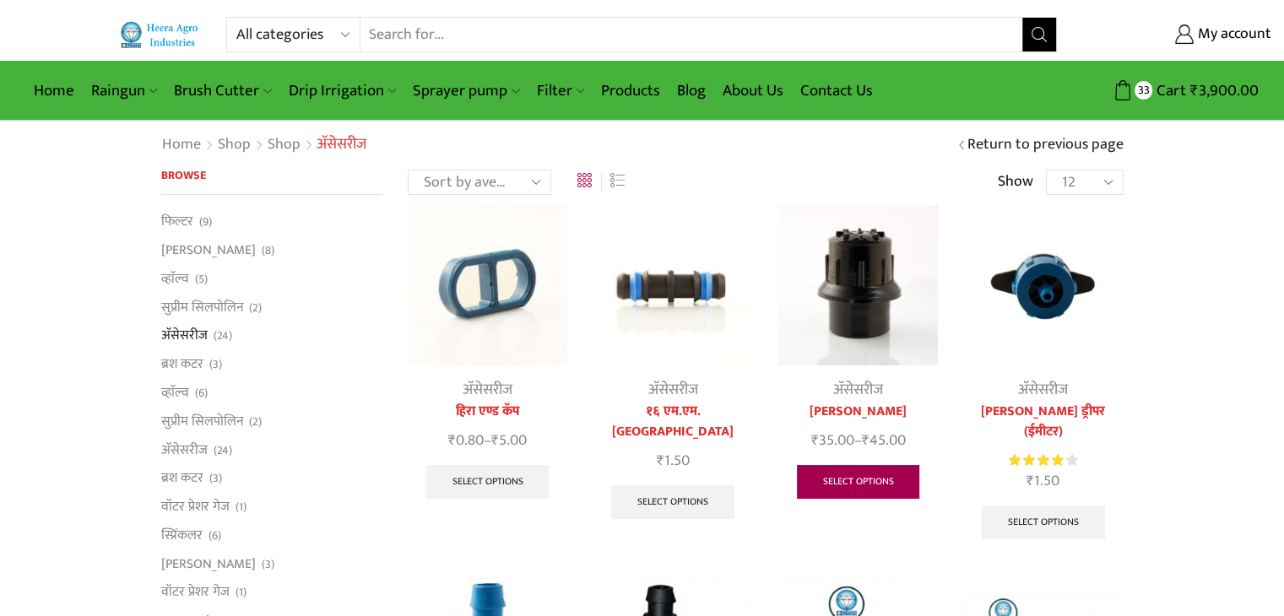
click at [887, 477] on link "Select options" at bounding box center [858, 482] width 123 height 34
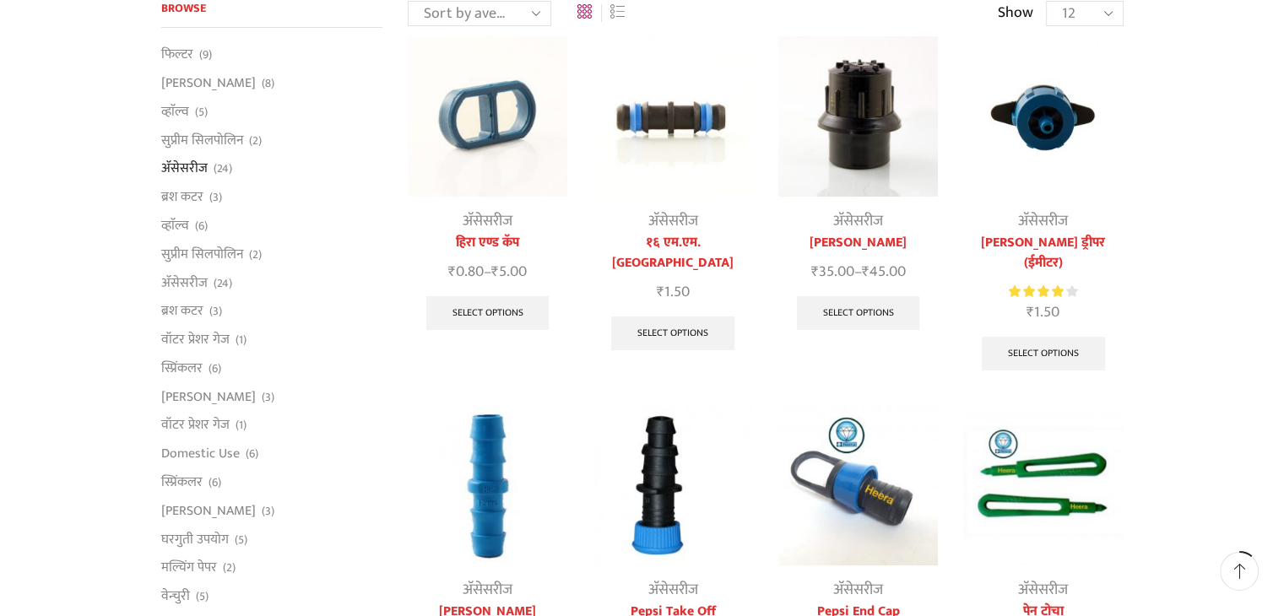
scroll to position [227, 0]
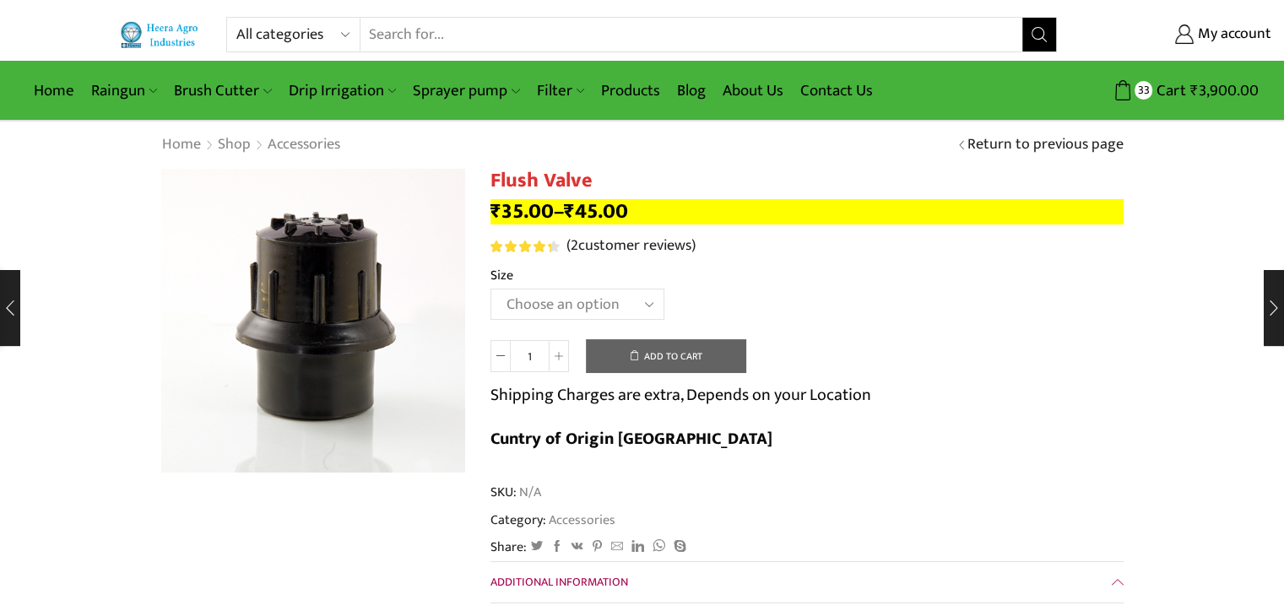
click at [573, 305] on select "Choose an option 2 Inch 2.5 Inch" at bounding box center [578, 304] width 174 height 31
click at [491, 289] on select "Choose an option 2 Inch 2.5 Inch" at bounding box center [578, 304] width 174 height 31
select select "2-inch"
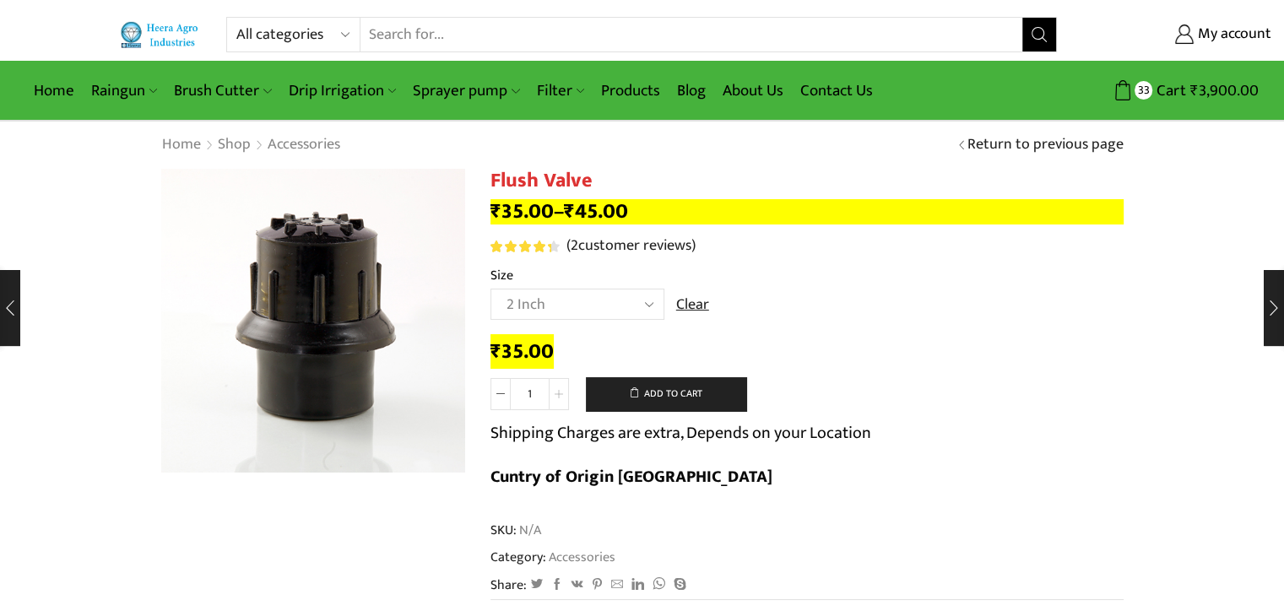
click at [561, 396] on icon at bounding box center [559, 394] width 8 height 8
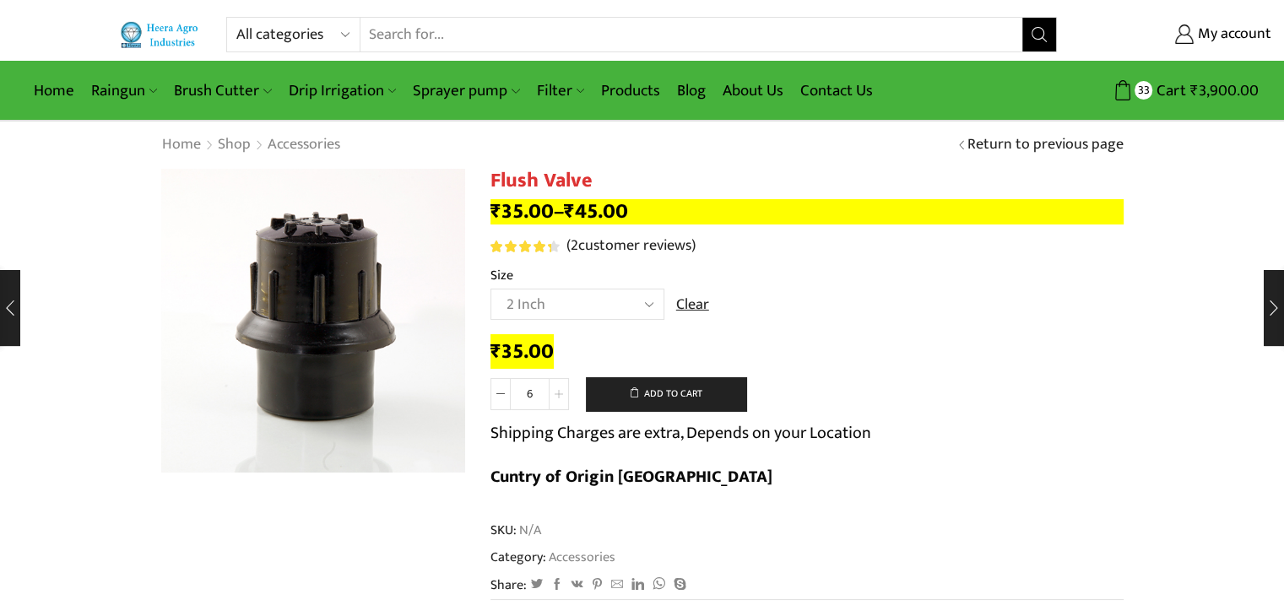
click at [561, 396] on icon at bounding box center [559, 394] width 8 height 8
type input "10"
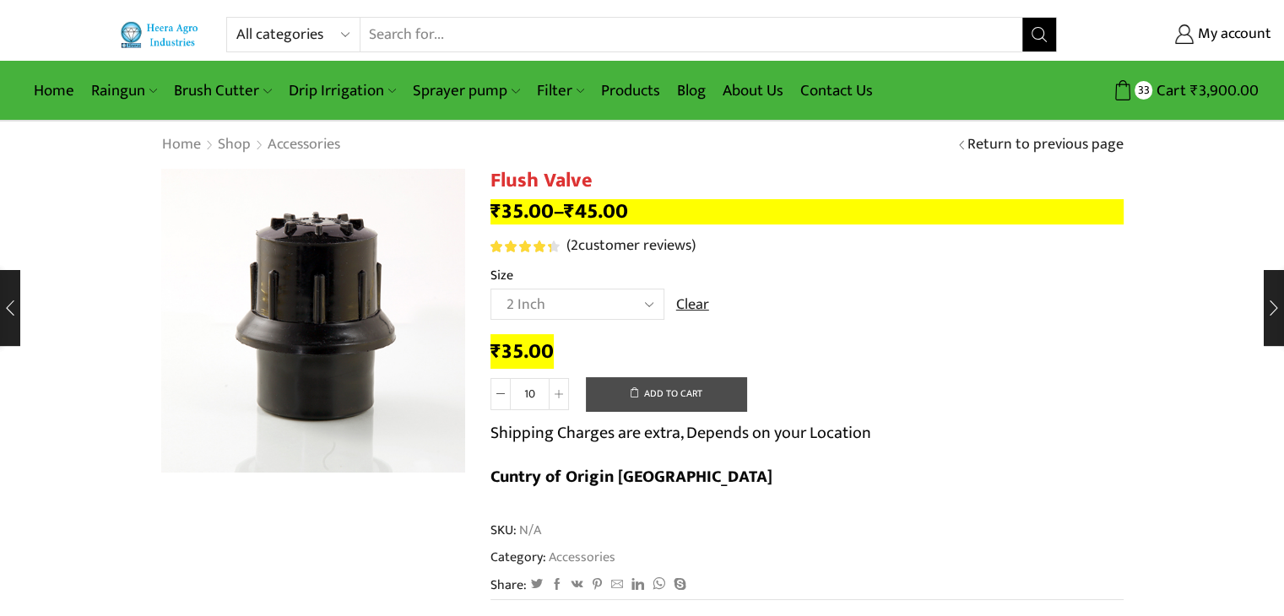
click at [656, 394] on button "Add to cart" at bounding box center [666, 394] width 160 height 34
click at [636, 95] on link "Products" at bounding box center [631, 91] width 76 height 40
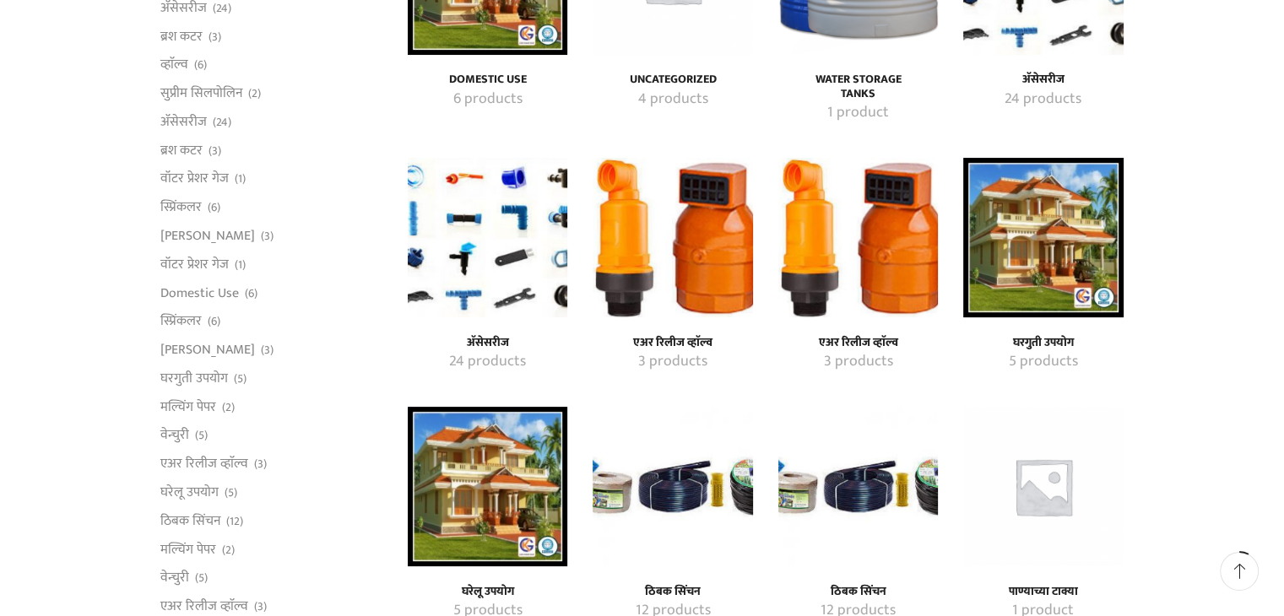
scroll to position [338, 0]
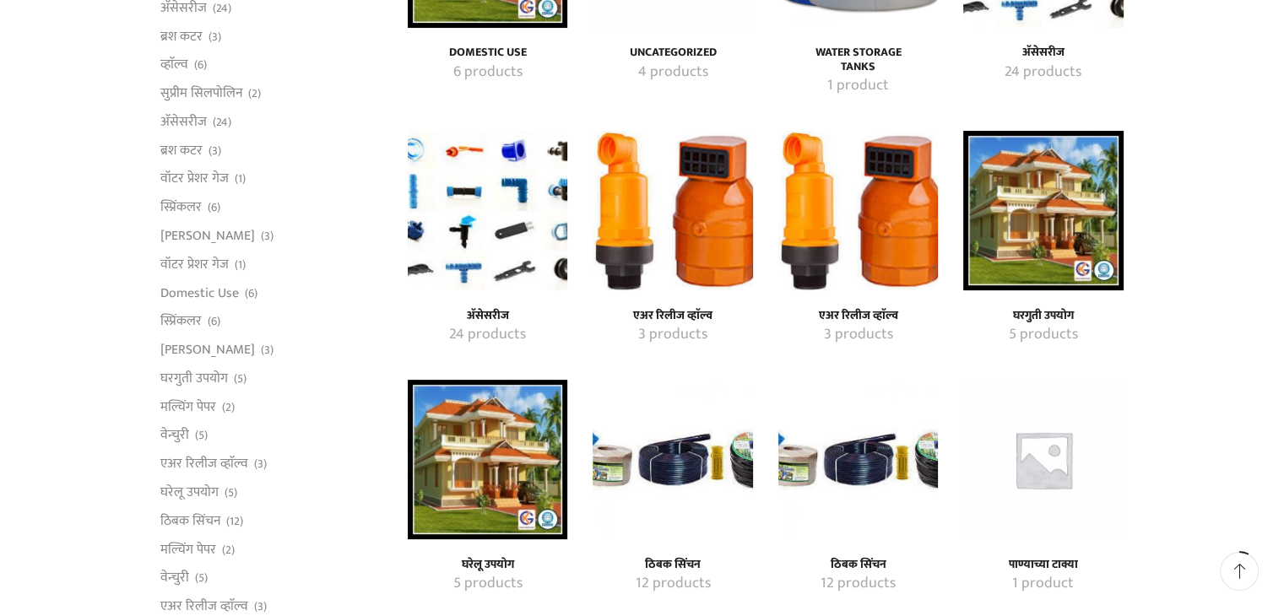
click at [490, 310] on h4 "अ‍ॅसेसरीज" at bounding box center [487, 316] width 122 height 14
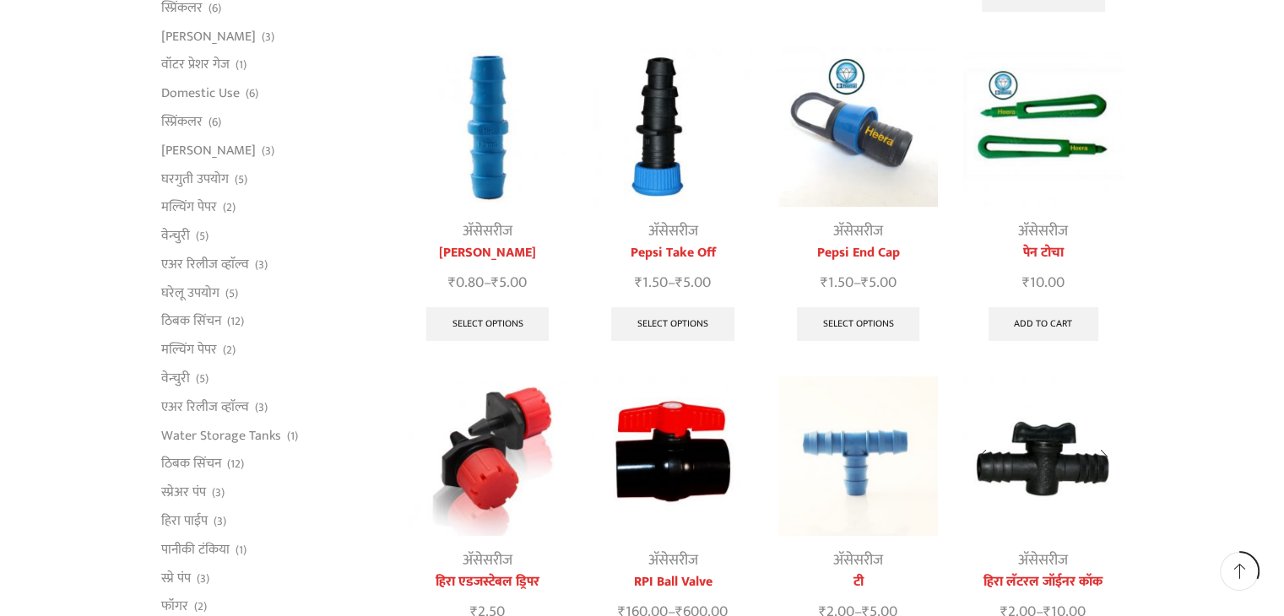
scroll to position [591, 0]
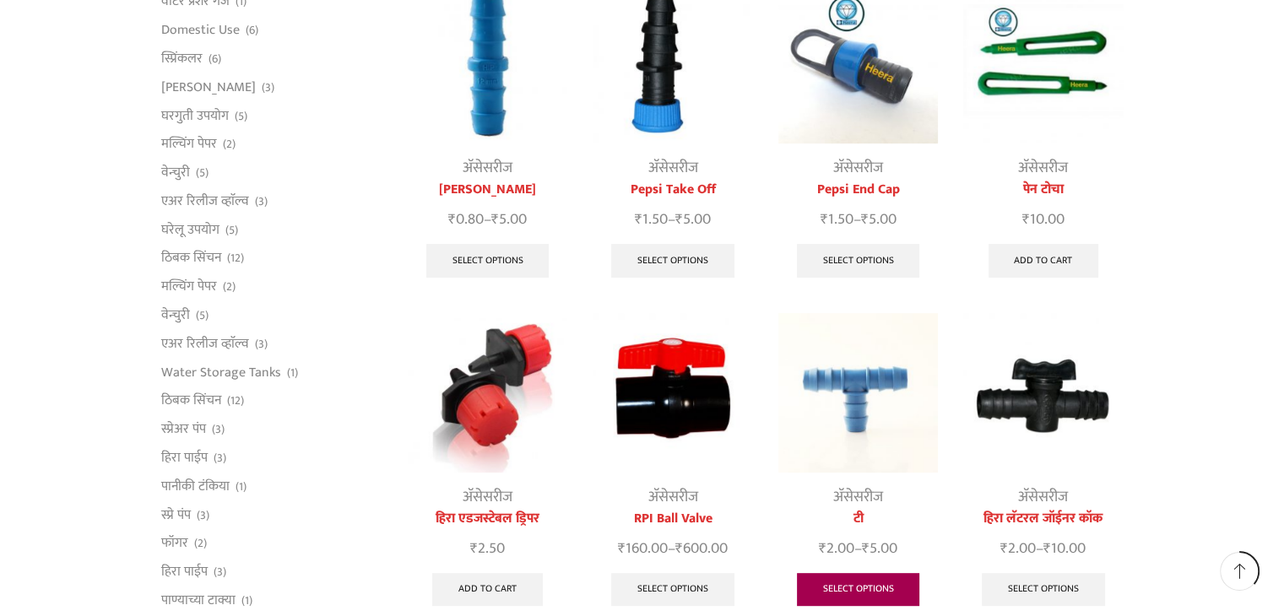
click at [854, 575] on link "Select options" at bounding box center [858, 590] width 123 height 34
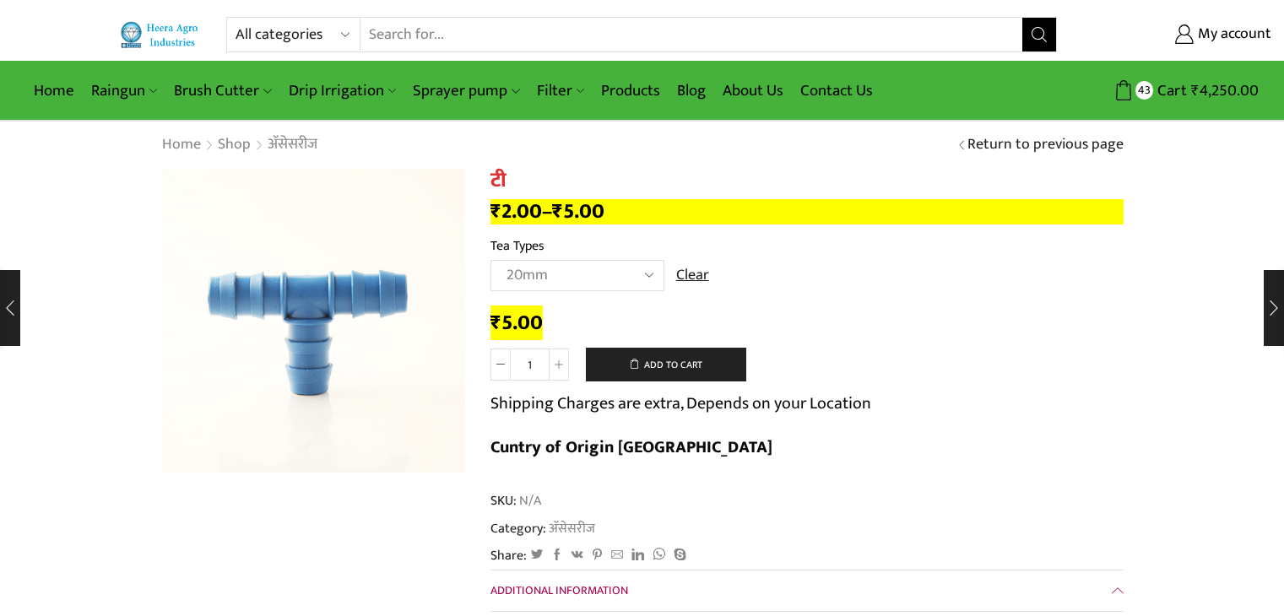
click at [491, 260] on select "Choose an option 12mm 16mm 20mm" at bounding box center [578, 275] width 174 height 31
click at [534, 368] on input "1" at bounding box center [530, 365] width 38 height 32
drag, startPoint x: 537, startPoint y: 367, endPoint x: 527, endPoint y: 368, distance: 10.2
click at [527, 368] on input "1" at bounding box center [530, 365] width 38 height 32
type input "20"
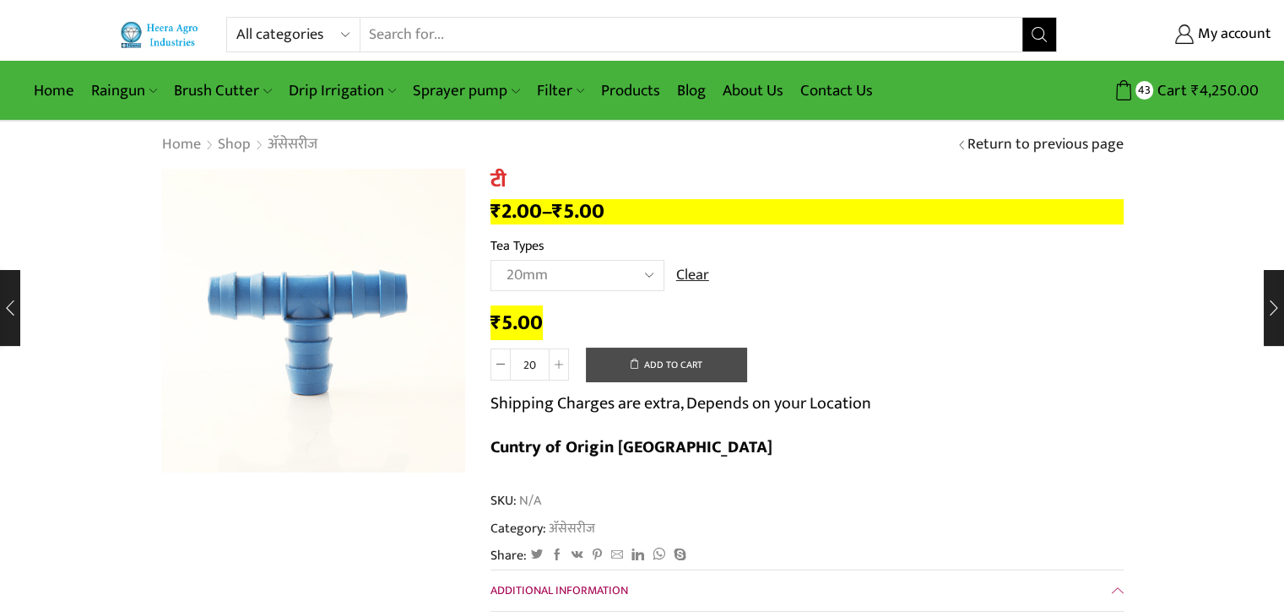
click at [684, 367] on button "Add to cart" at bounding box center [666, 365] width 160 height 34
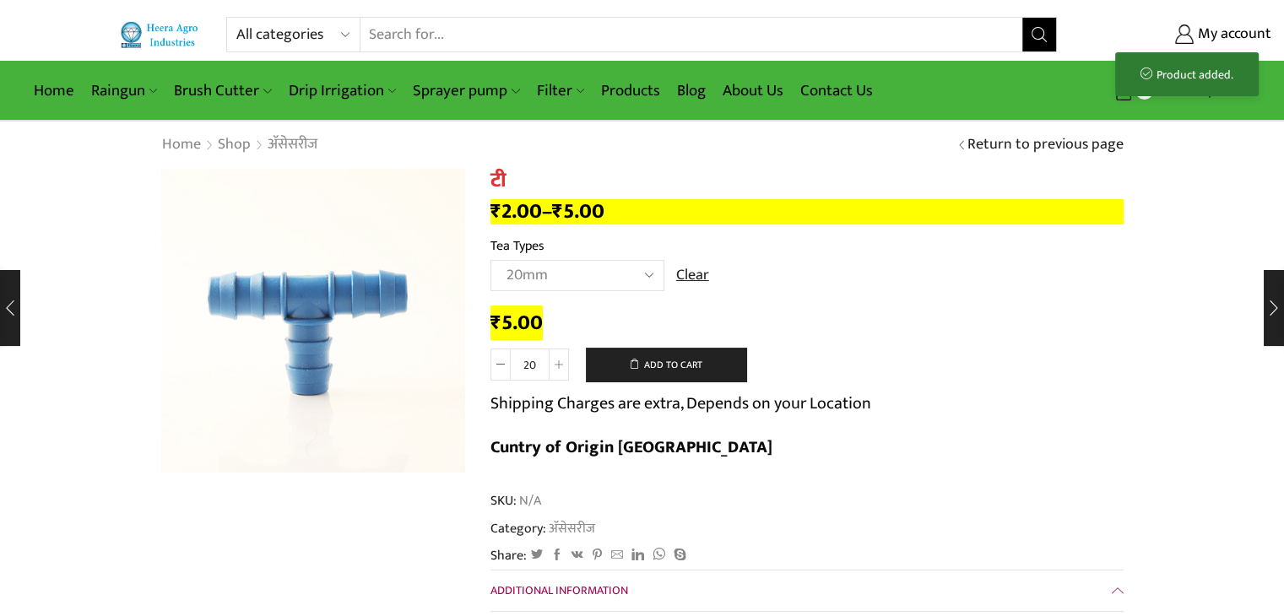
click at [589, 273] on select "Choose an option 12mm 16mm 20mm" at bounding box center [578, 275] width 174 height 31
click at [491, 260] on select "Choose an option 12mm 16mm 20mm" at bounding box center [578, 275] width 174 height 31
select select "16mm"
drag, startPoint x: 531, startPoint y: 366, endPoint x: 512, endPoint y: 368, distance: 19.6
click at [512, 368] on input "1" at bounding box center [530, 365] width 38 height 32
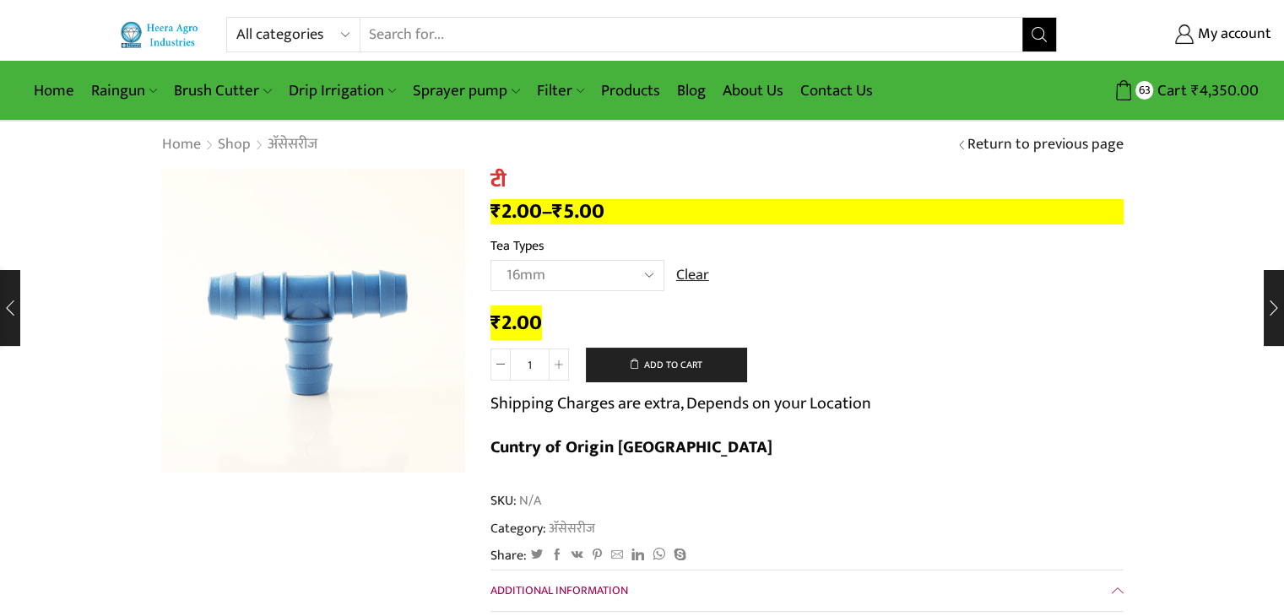
click at [529, 369] on input "1" at bounding box center [530, 365] width 38 height 32
click at [531, 366] on input "1" at bounding box center [530, 365] width 38 height 32
click at [555, 366] on icon at bounding box center [559, 365] width 8 height 8
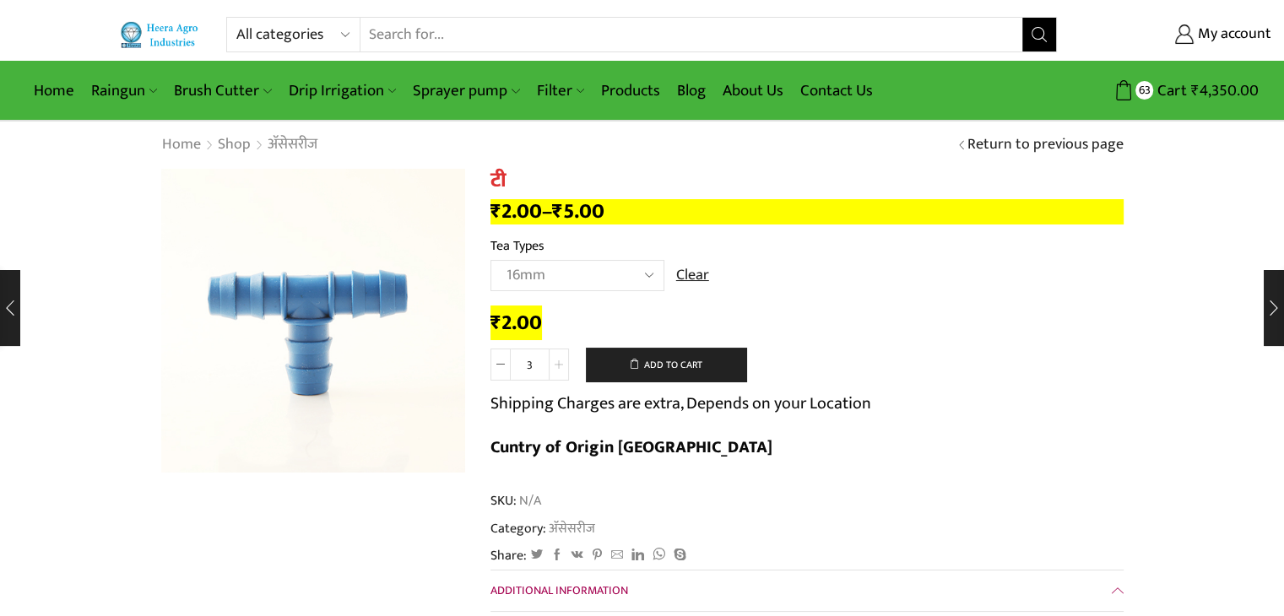
click at [555, 366] on icon at bounding box center [559, 365] width 8 height 8
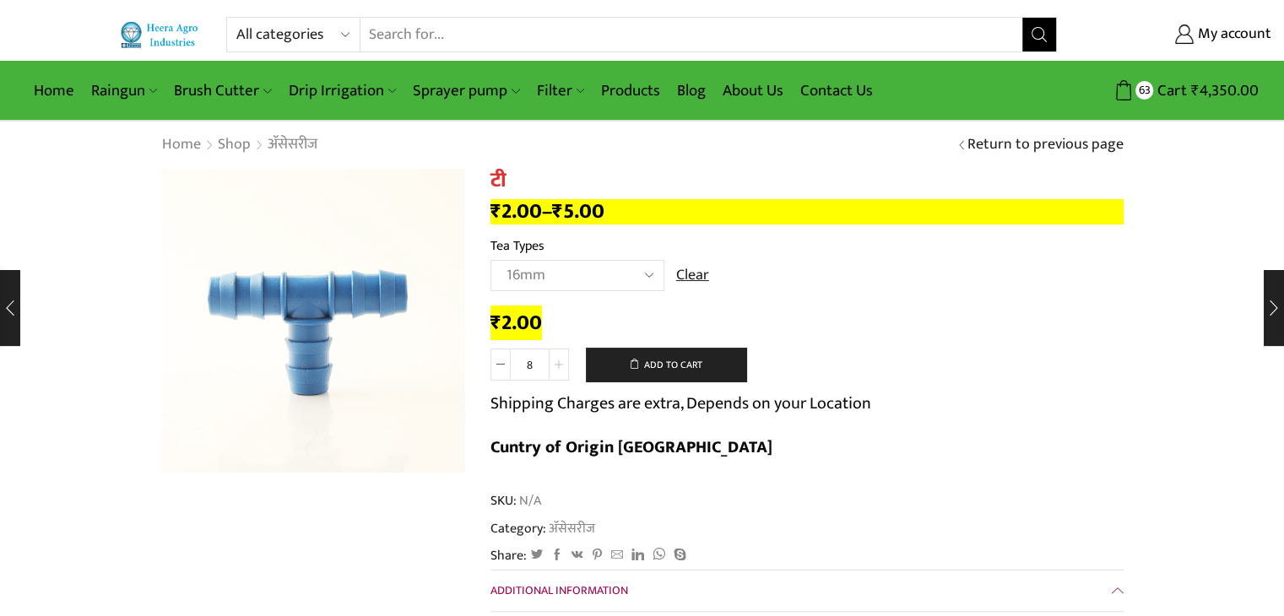
click at [555, 366] on icon at bounding box center [559, 365] width 8 height 8
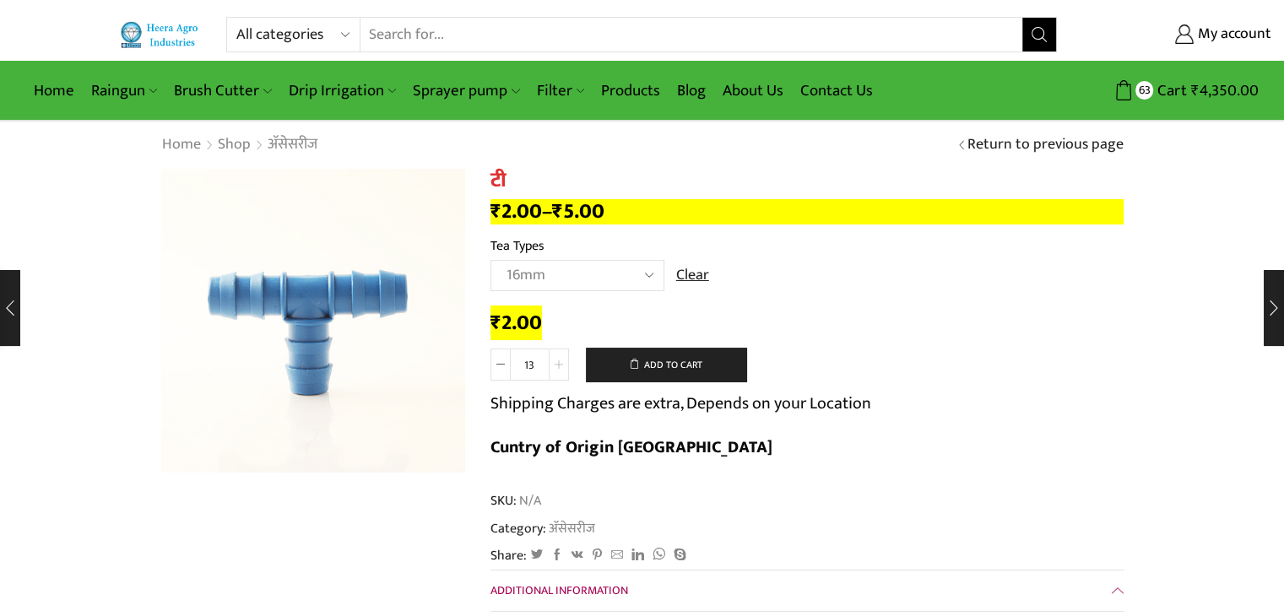
click at [555, 366] on icon at bounding box center [559, 365] width 8 height 8
click at [559, 366] on icon at bounding box center [559, 365] width 8 height 8
click at [564, 366] on span at bounding box center [559, 365] width 20 height 32
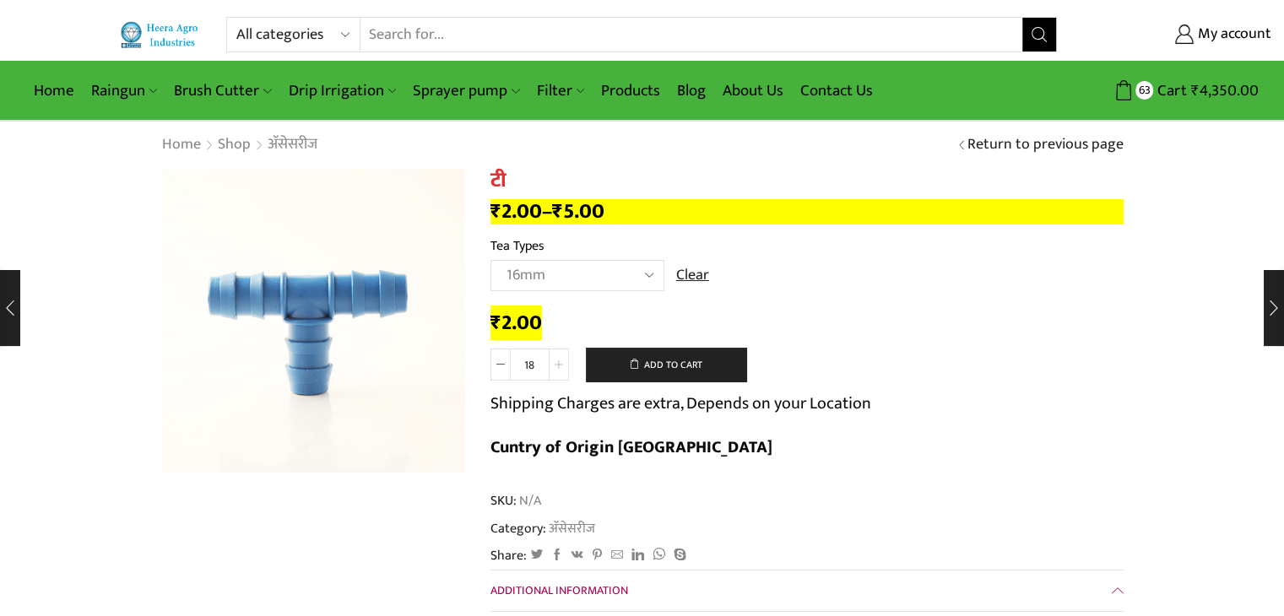
click at [550, 369] on span at bounding box center [559, 365] width 20 height 32
click at [552, 370] on span at bounding box center [559, 365] width 20 height 32
click at [553, 370] on span at bounding box center [559, 365] width 20 height 32
click at [496, 366] on icon at bounding box center [500, 365] width 8 height 8
type input "20"
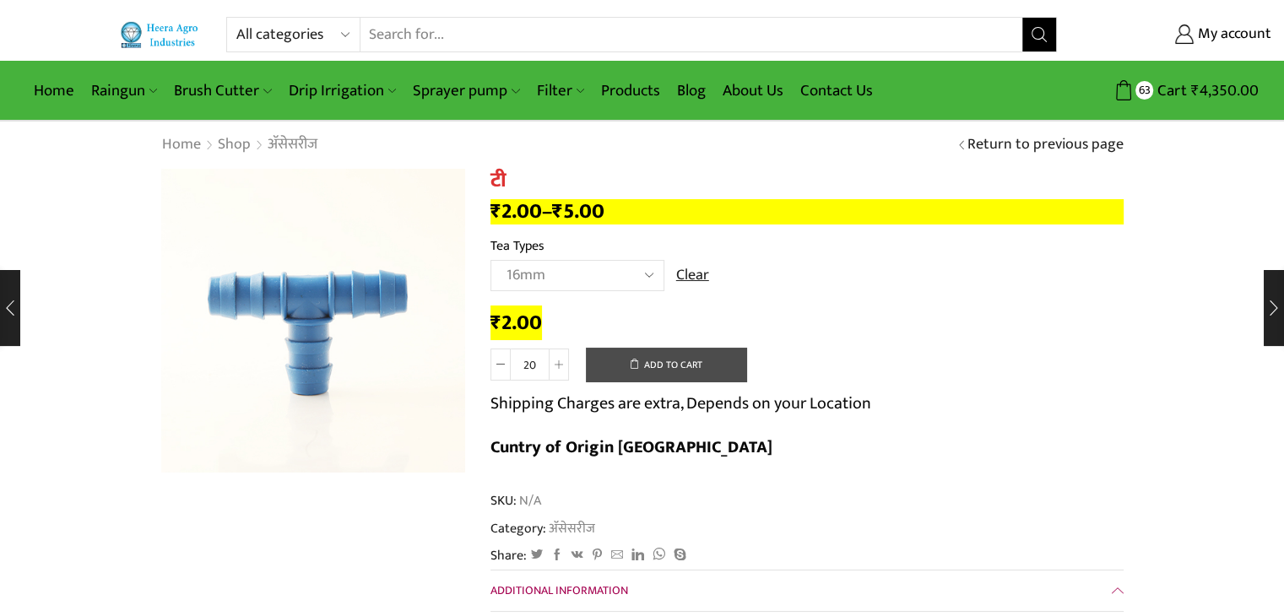
click at [626, 371] on button "Add to cart" at bounding box center [666, 365] width 160 height 34
click at [236, 146] on link "Shop" at bounding box center [234, 145] width 35 height 22
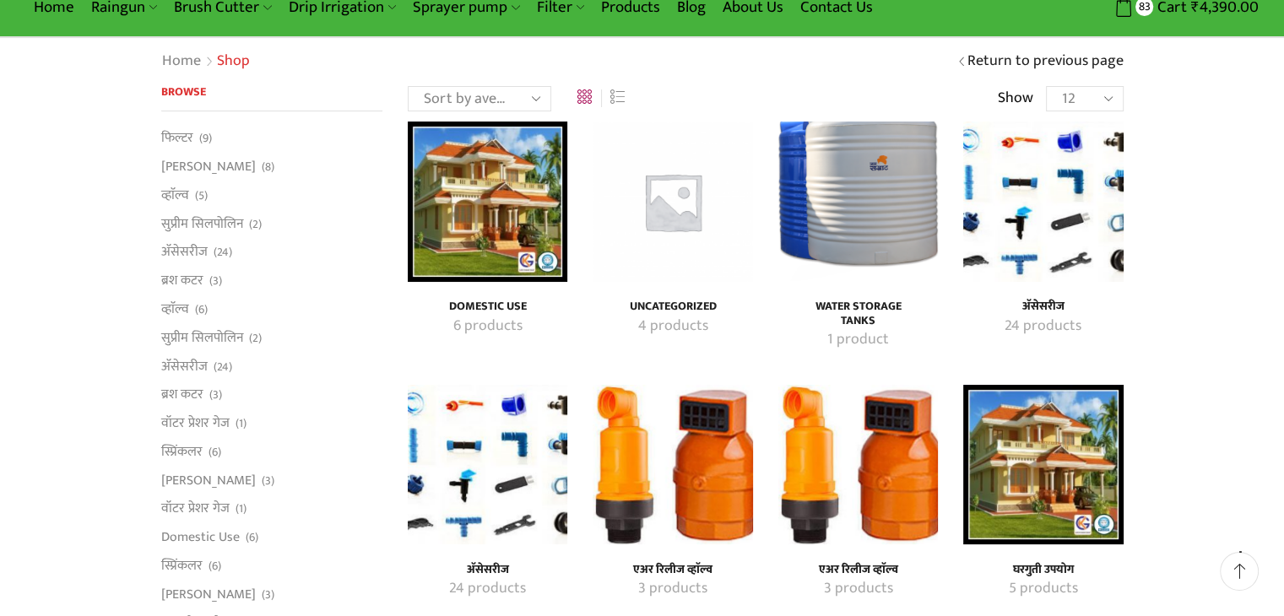
scroll to position [84, 0]
click at [1044, 305] on h4 "अ‍ॅसेसरीज" at bounding box center [1043, 306] width 122 height 14
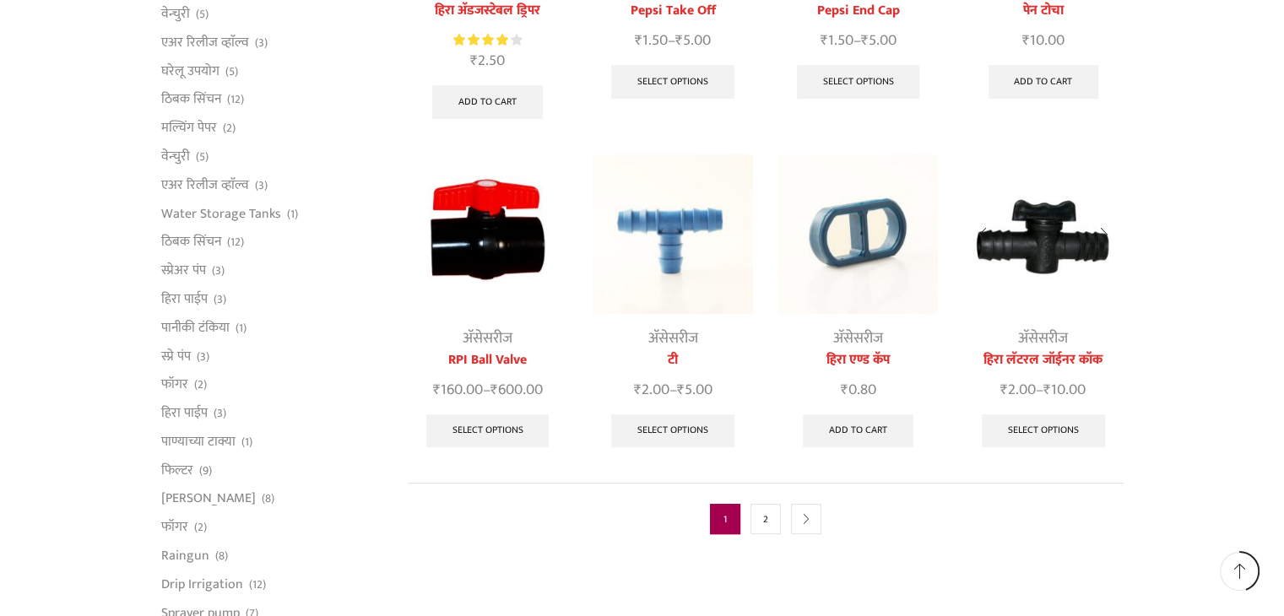
scroll to position [760, 0]
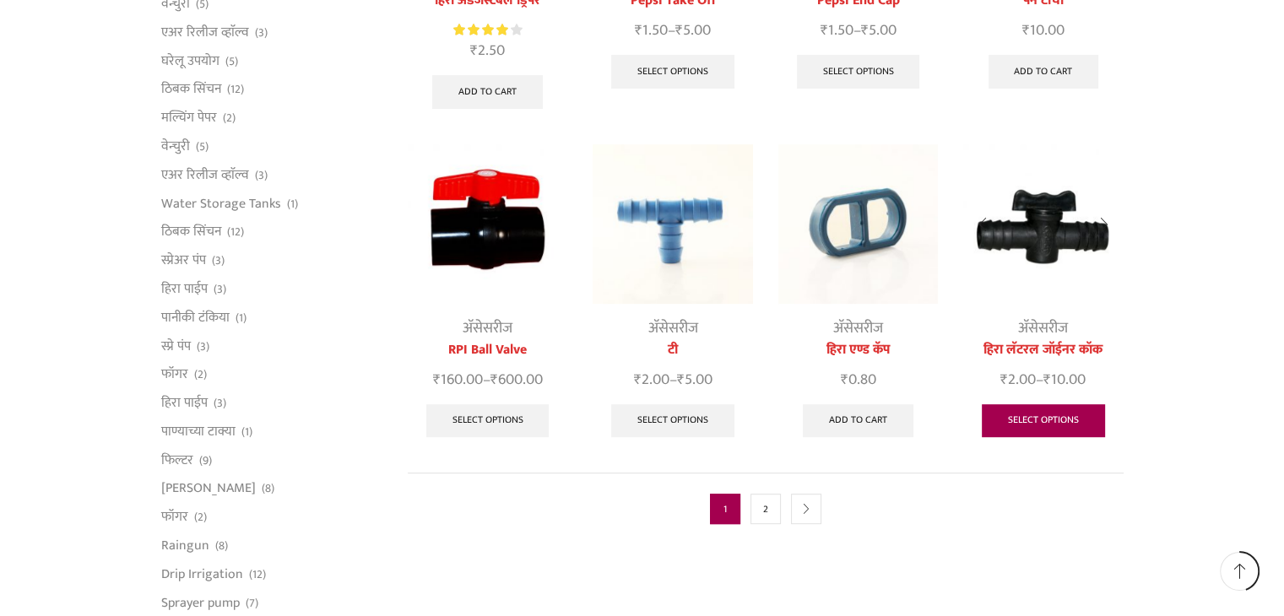
click at [1034, 404] on link "Select options" at bounding box center [1043, 421] width 123 height 34
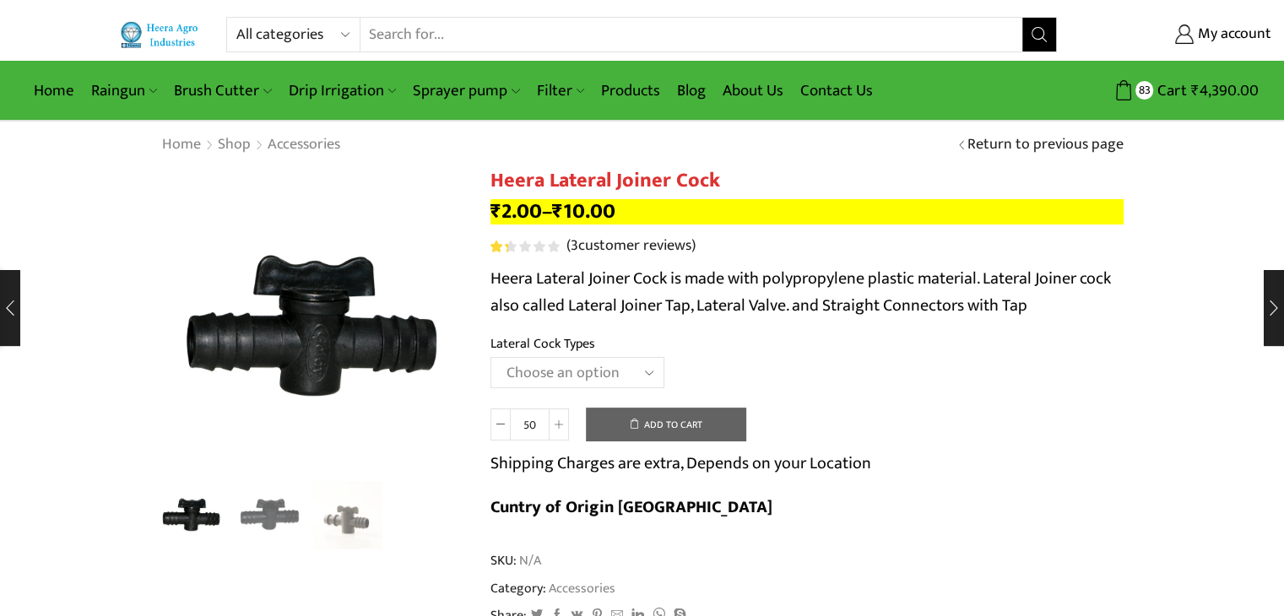
drag, startPoint x: 0, startPoint y: 0, endPoint x: 599, endPoint y: 376, distance: 706.8
click at [599, 376] on select "Choose an option 12MM 16MM 20MM" at bounding box center [578, 372] width 174 height 31
select select "20MM"
click at [491, 357] on select "Choose an option 12MM 16MM 20MM" at bounding box center [578, 372] width 174 height 31
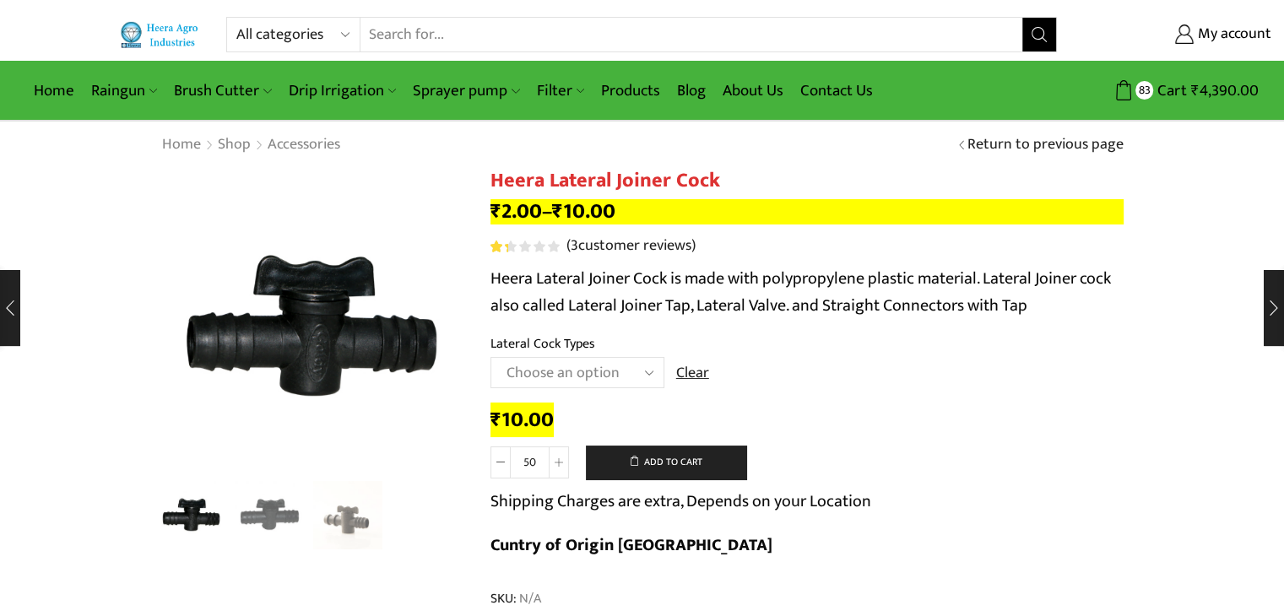
click at [538, 464] on input "50" at bounding box center [530, 463] width 38 height 32
click at [502, 464] on icon at bounding box center [500, 462] width 8 height 8
click at [285, 146] on link "Accessories" at bounding box center [304, 145] width 74 height 22
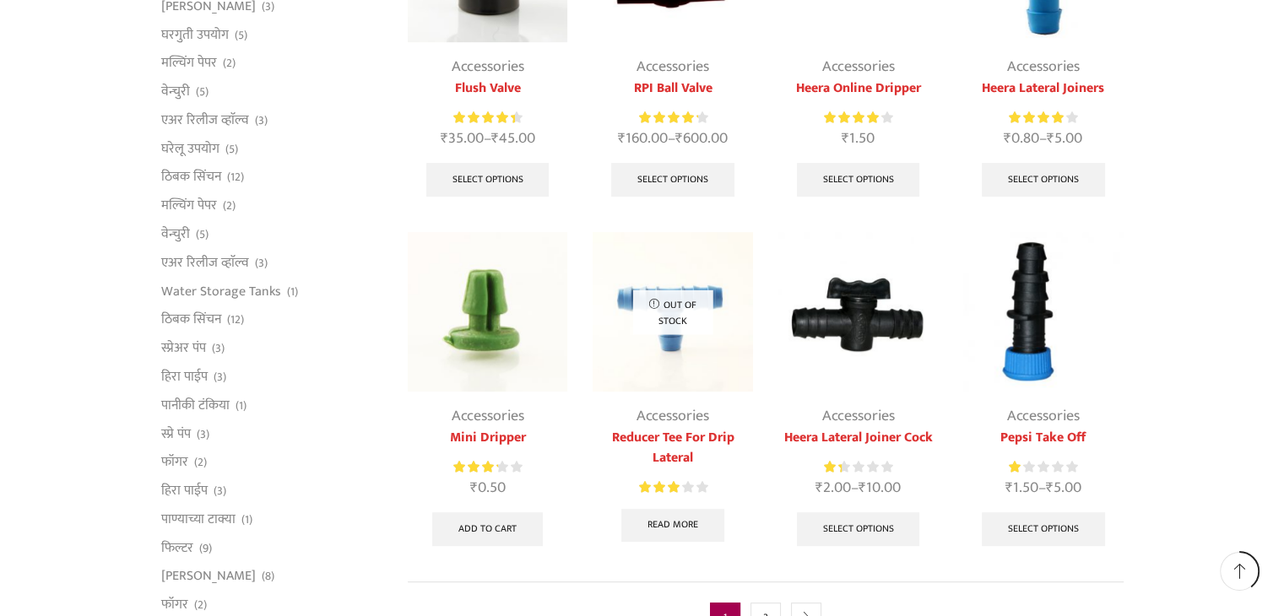
scroll to position [675, 0]
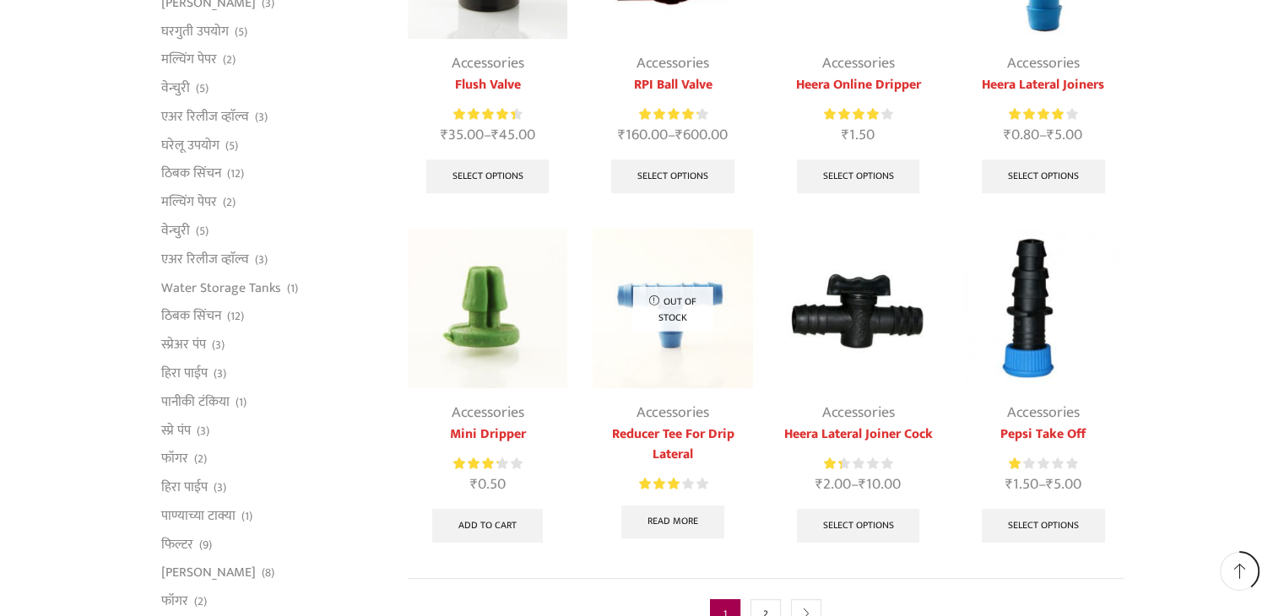
click at [710, 431] on link "Reducer Tee For Drip Lateral" at bounding box center [673, 445] width 160 height 41
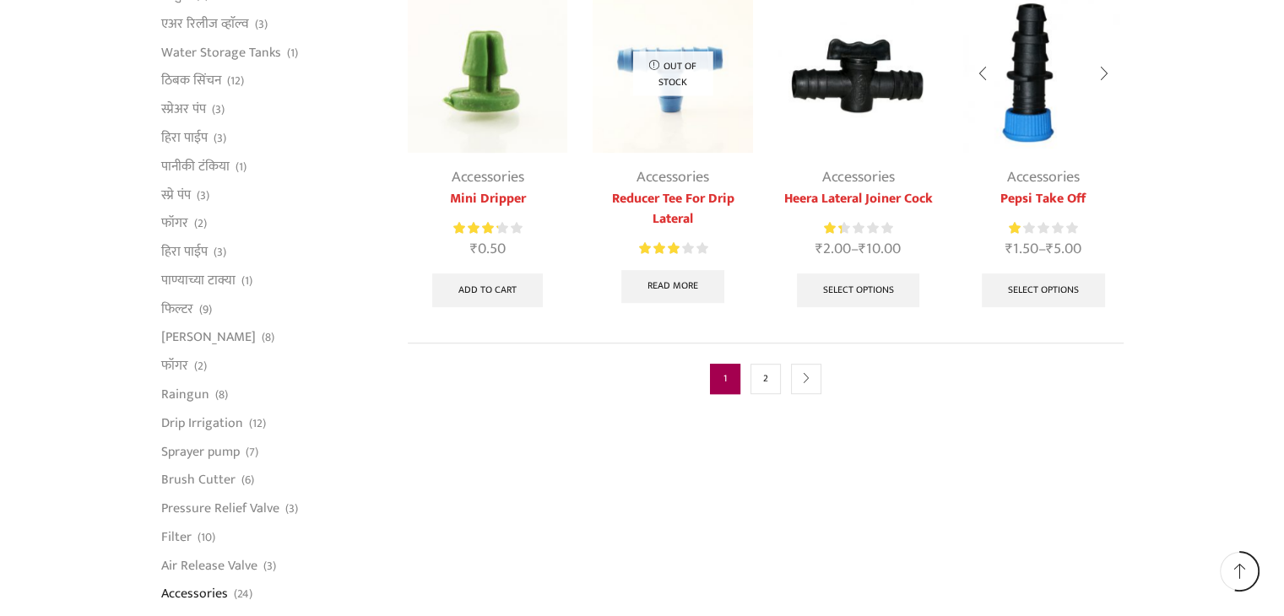
scroll to position [929, 0]
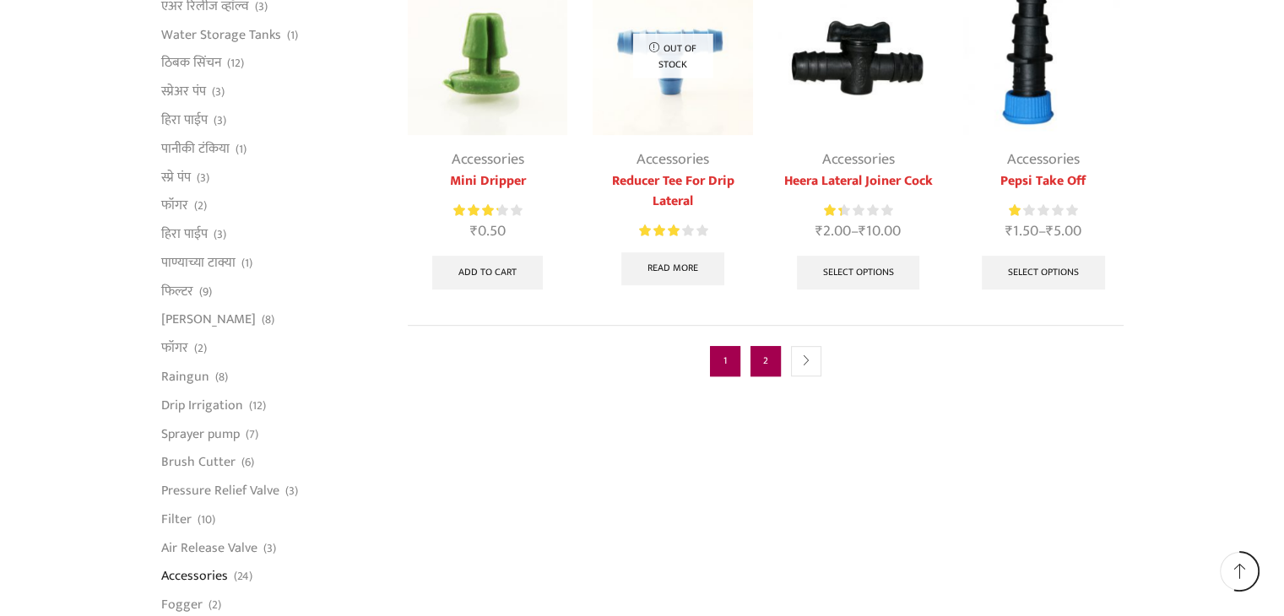
click at [757, 361] on link "2" at bounding box center [766, 361] width 30 height 30
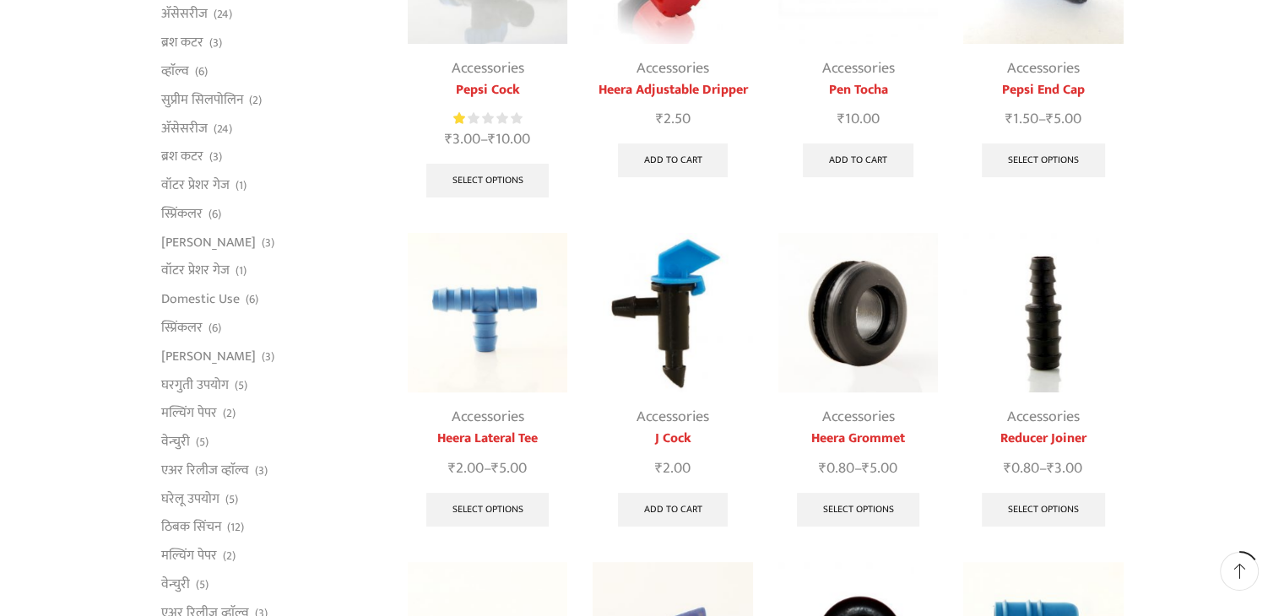
scroll to position [422, 0]
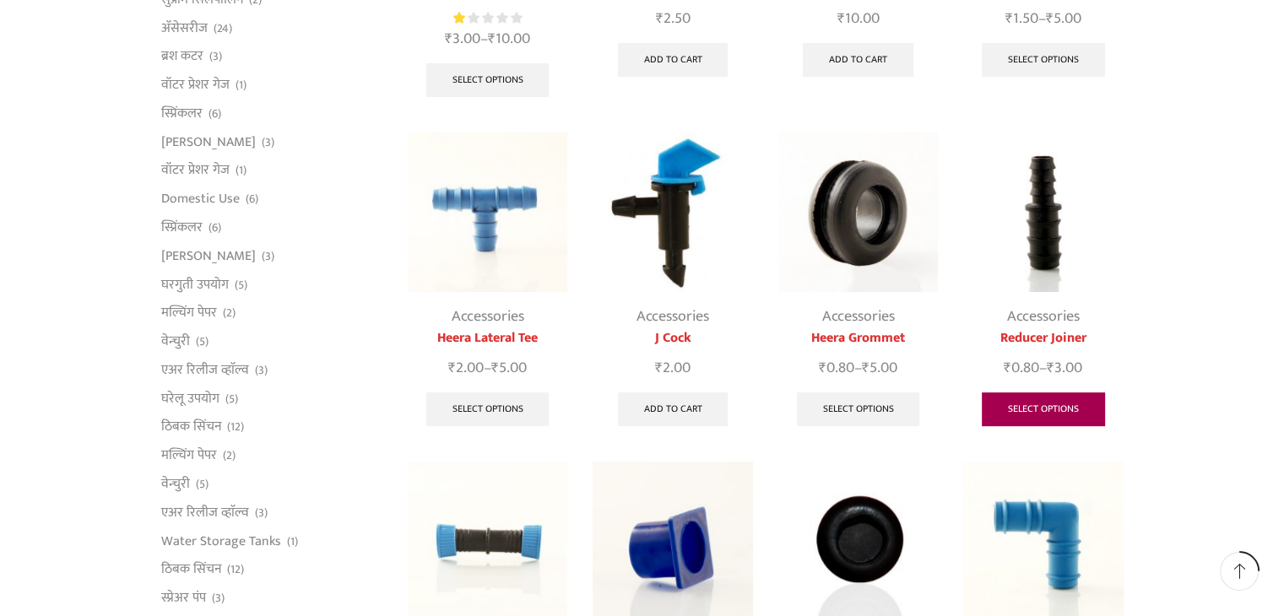
drag, startPoint x: 1057, startPoint y: 411, endPoint x: 1071, endPoint y: 410, distance: 13.5
click at [1057, 410] on link "Select options" at bounding box center [1043, 410] width 123 height 34
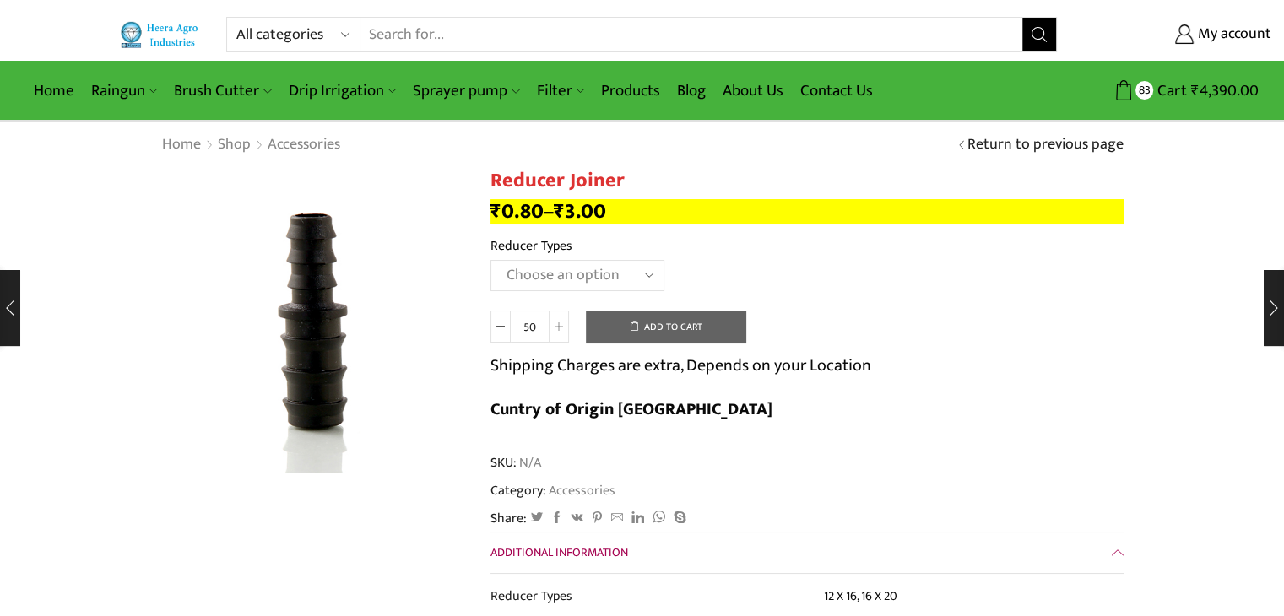
select select "16 X 20"
click at [491, 260] on select "Choose an option 12 X 16 16 X 20" at bounding box center [578, 275] width 174 height 31
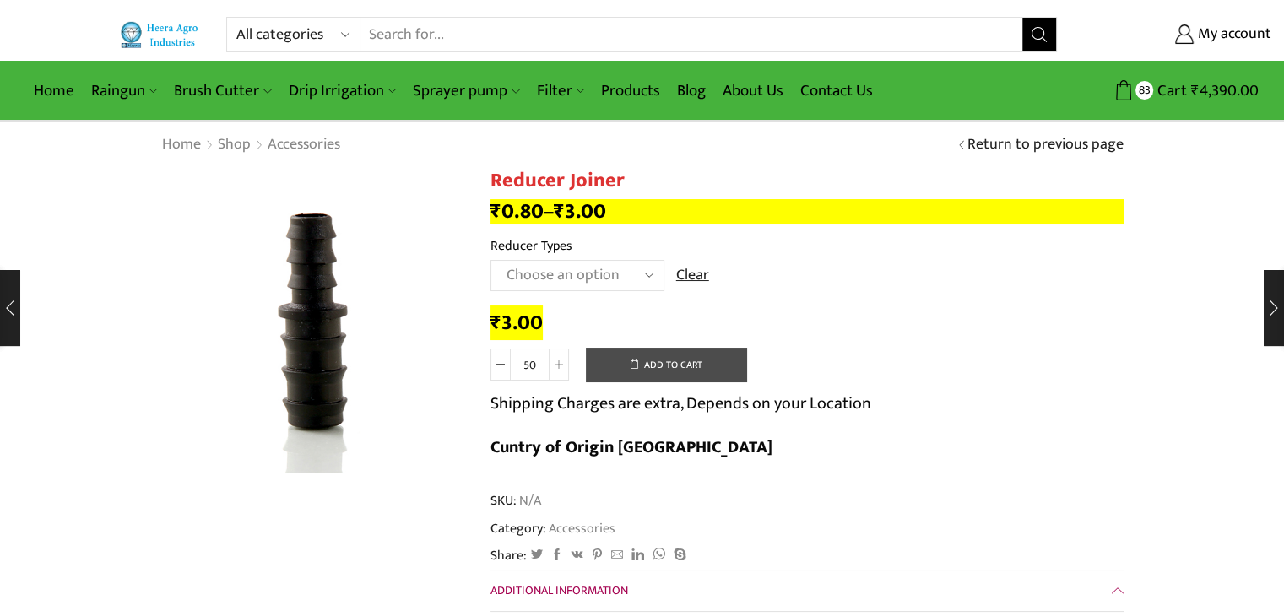
click at [702, 366] on button "Add to cart" at bounding box center [666, 365] width 160 height 34
click at [312, 149] on link "Accessories" at bounding box center [304, 145] width 74 height 22
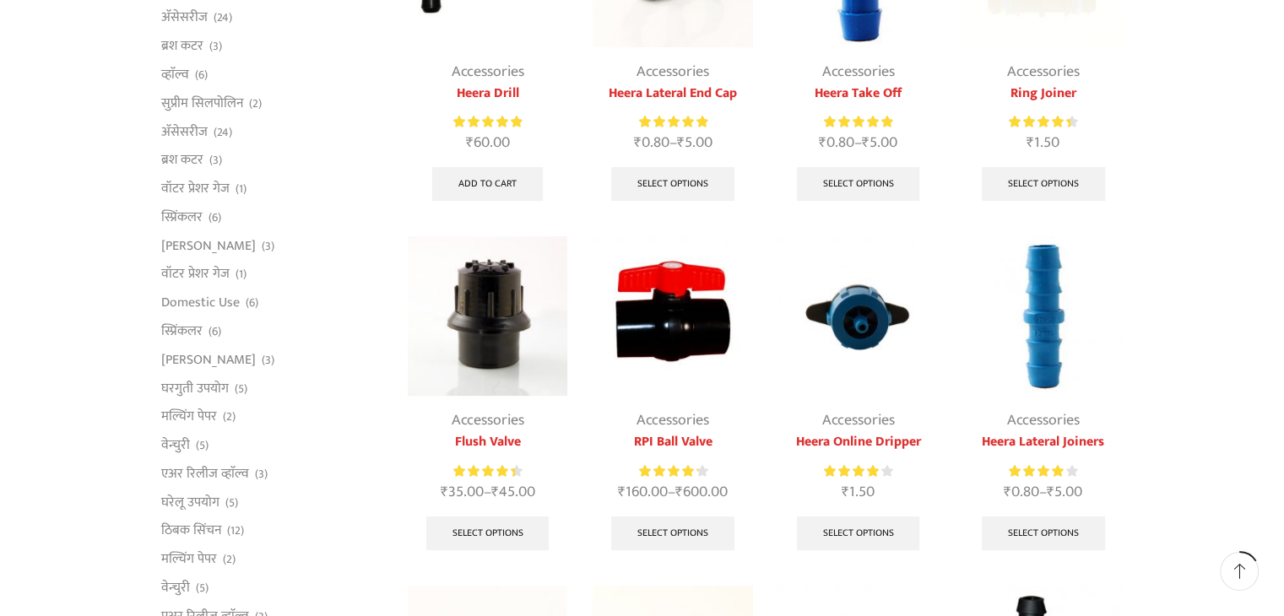
scroll to position [422, 0]
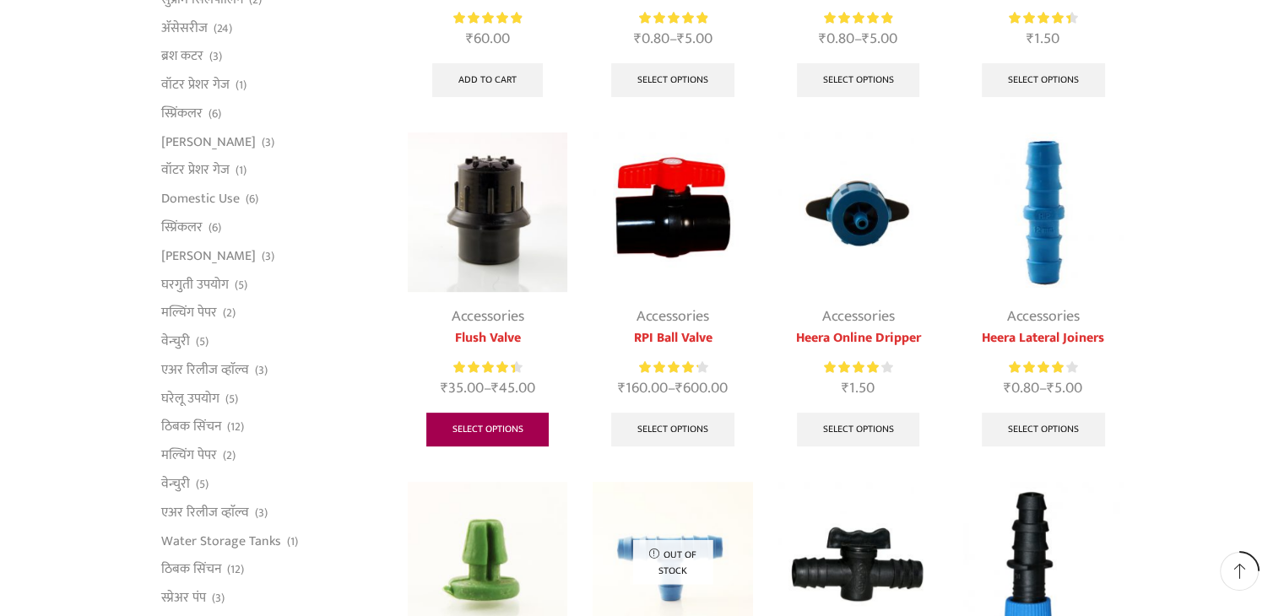
click at [509, 437] on link "Select options" at bounding box center [487, 430] width 123 height 34
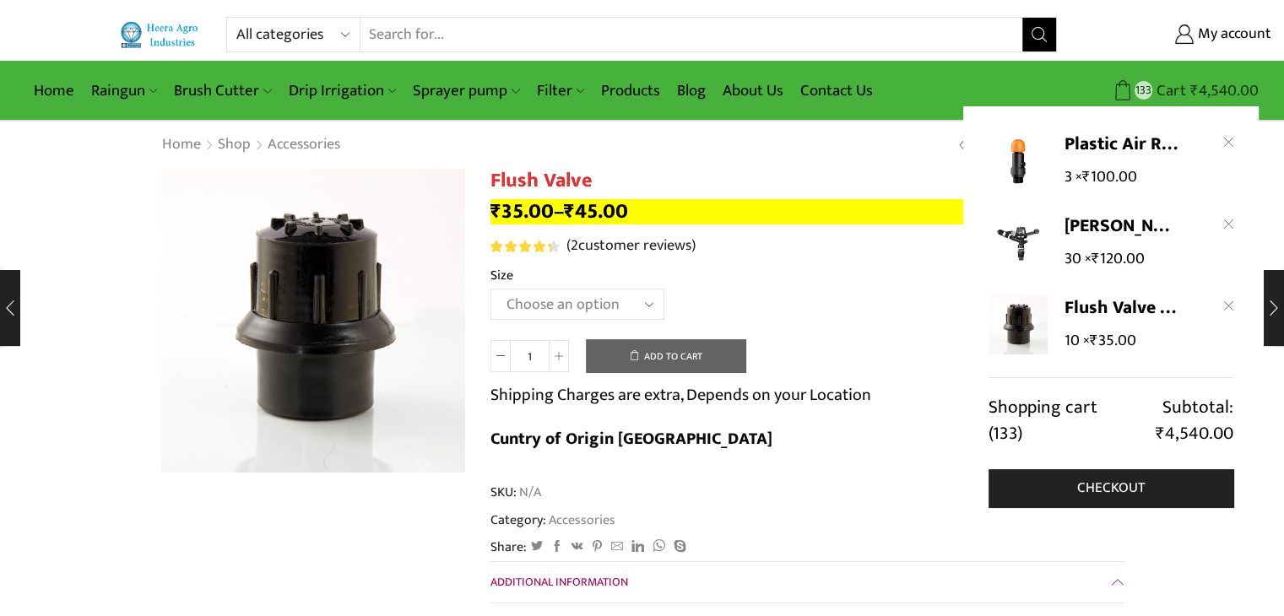
click at [1164, 85] on span "Cart" at bounding box center [1170, 90] width 34 height 23
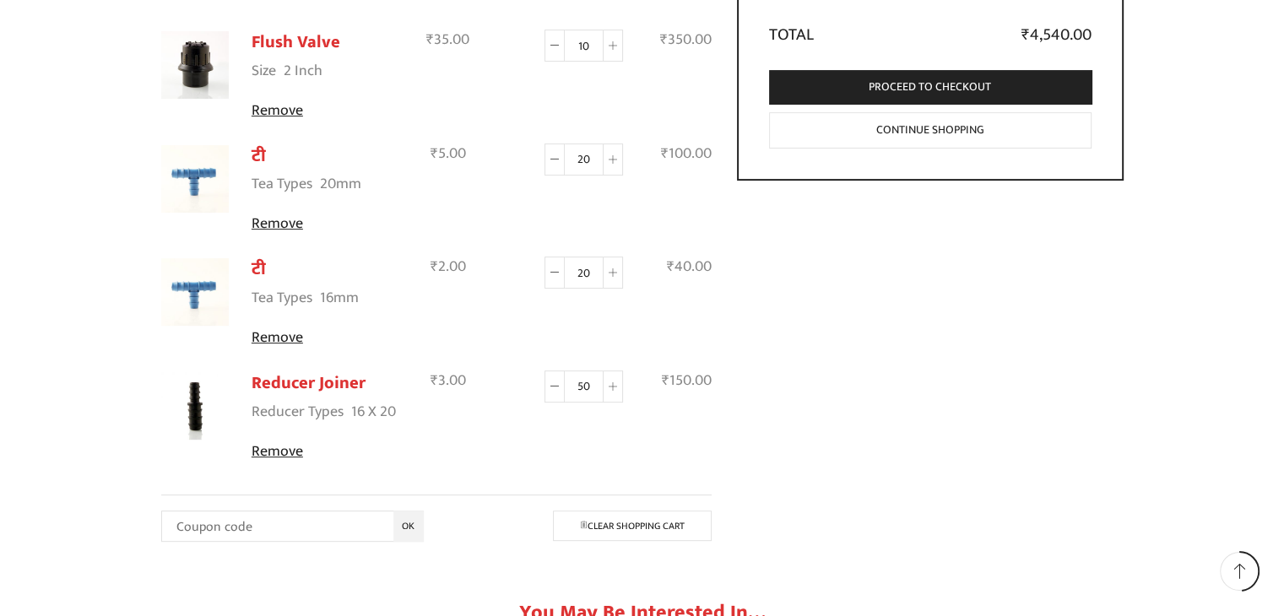
scroll to position [591, 0]
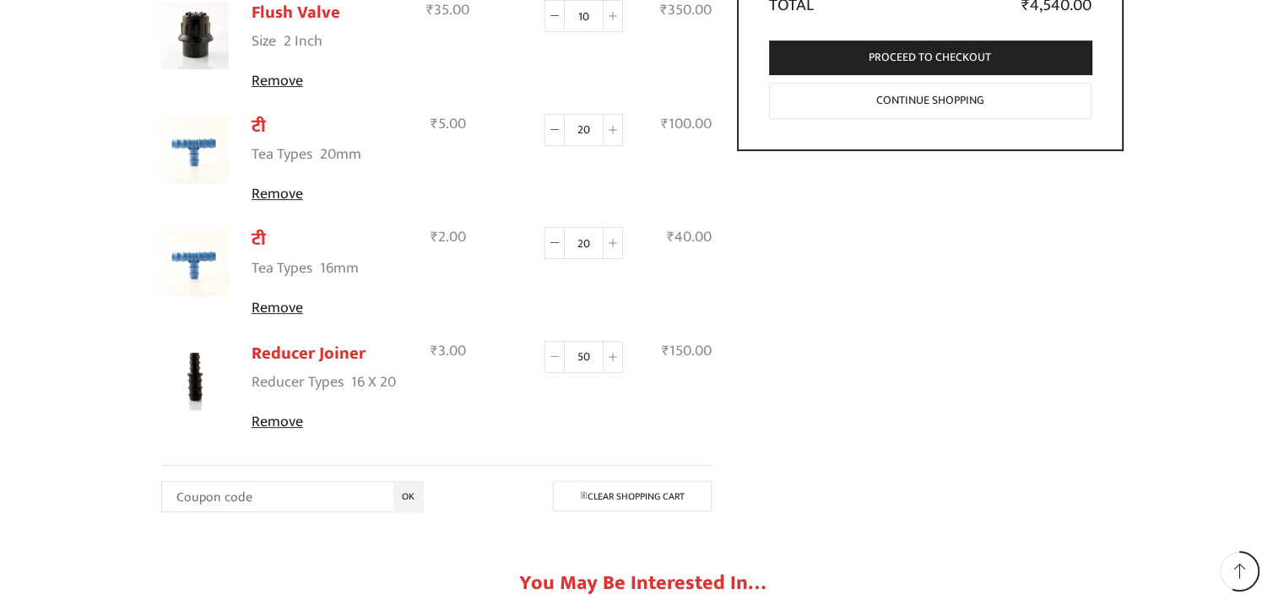
click at [551, 360] on span at bounding box center [555, 357] width 20 height 32
click at [551, 360] on icon at bounding box center [555, 357] width 8 height 8
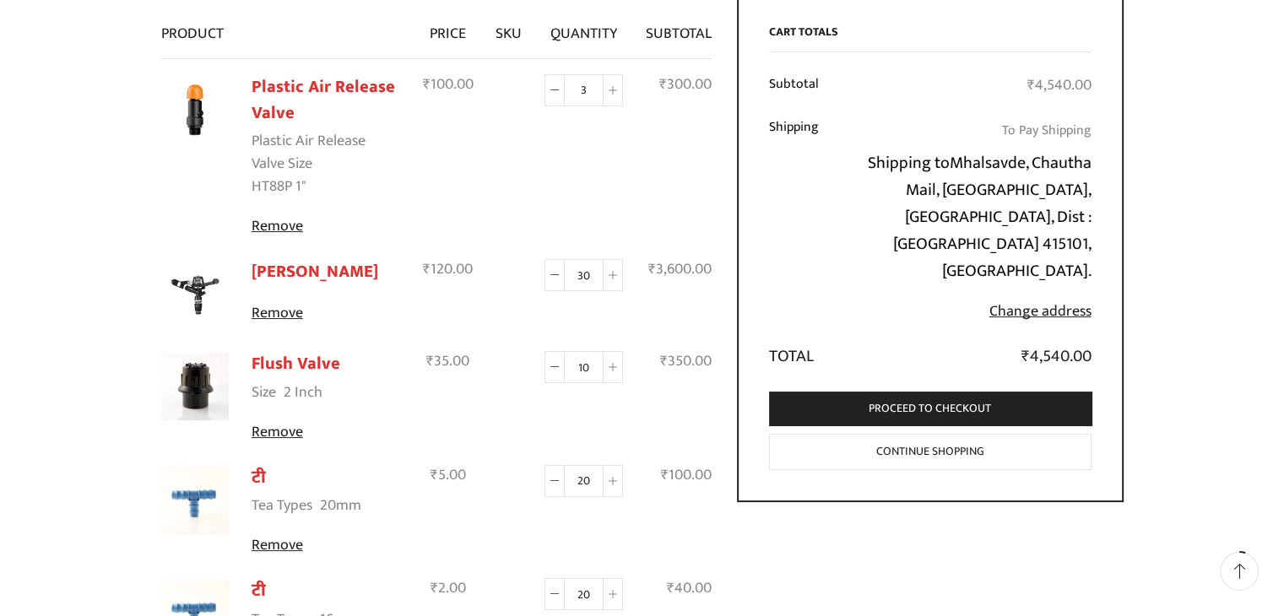
scroll to position [53, 0]
